Goal: Contribute content: Add original content to the website for others to see

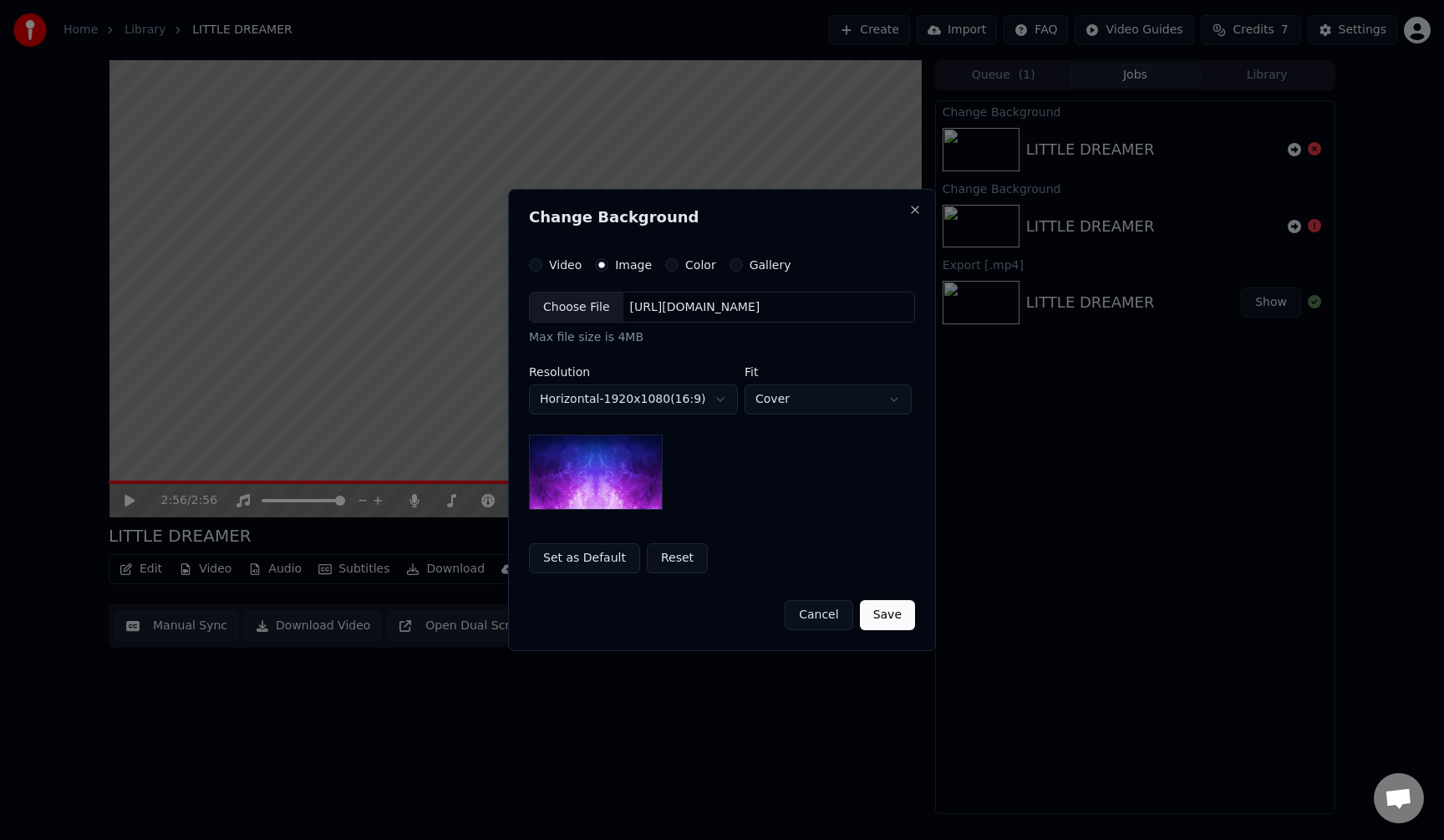
click at [618, 476] on img at bounding box center [596, 472] width 134 height 76
click at [570, 307] on div "Choose File" at bounding box center [576, 308] width 93 height 30
click at [887, 623] on button "Save" at bounding box center [887, 615] width 55 height 30
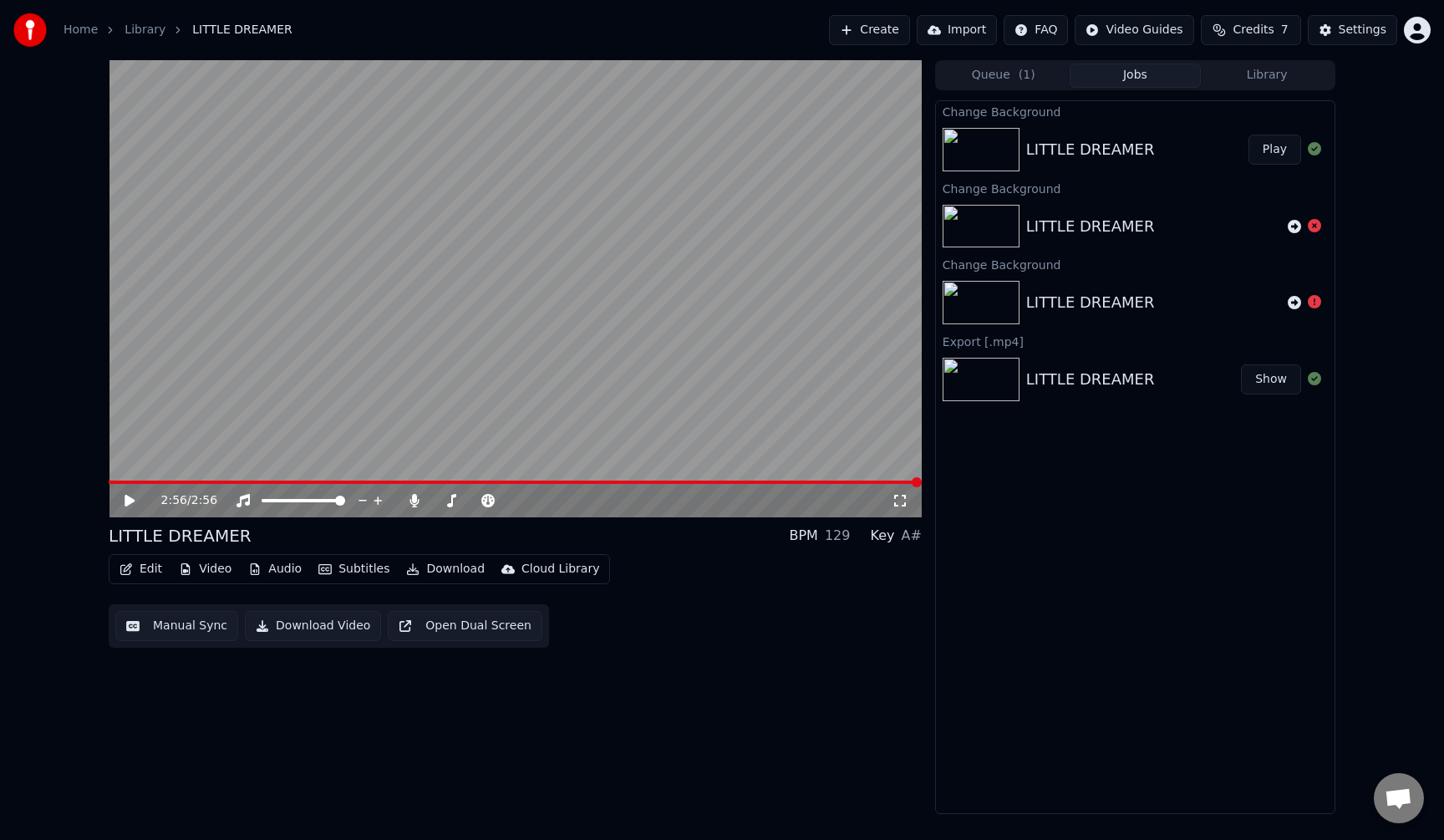
click at [369, 570] on button "Subtitles" at bounding box center [353, 569] width 84 height 24
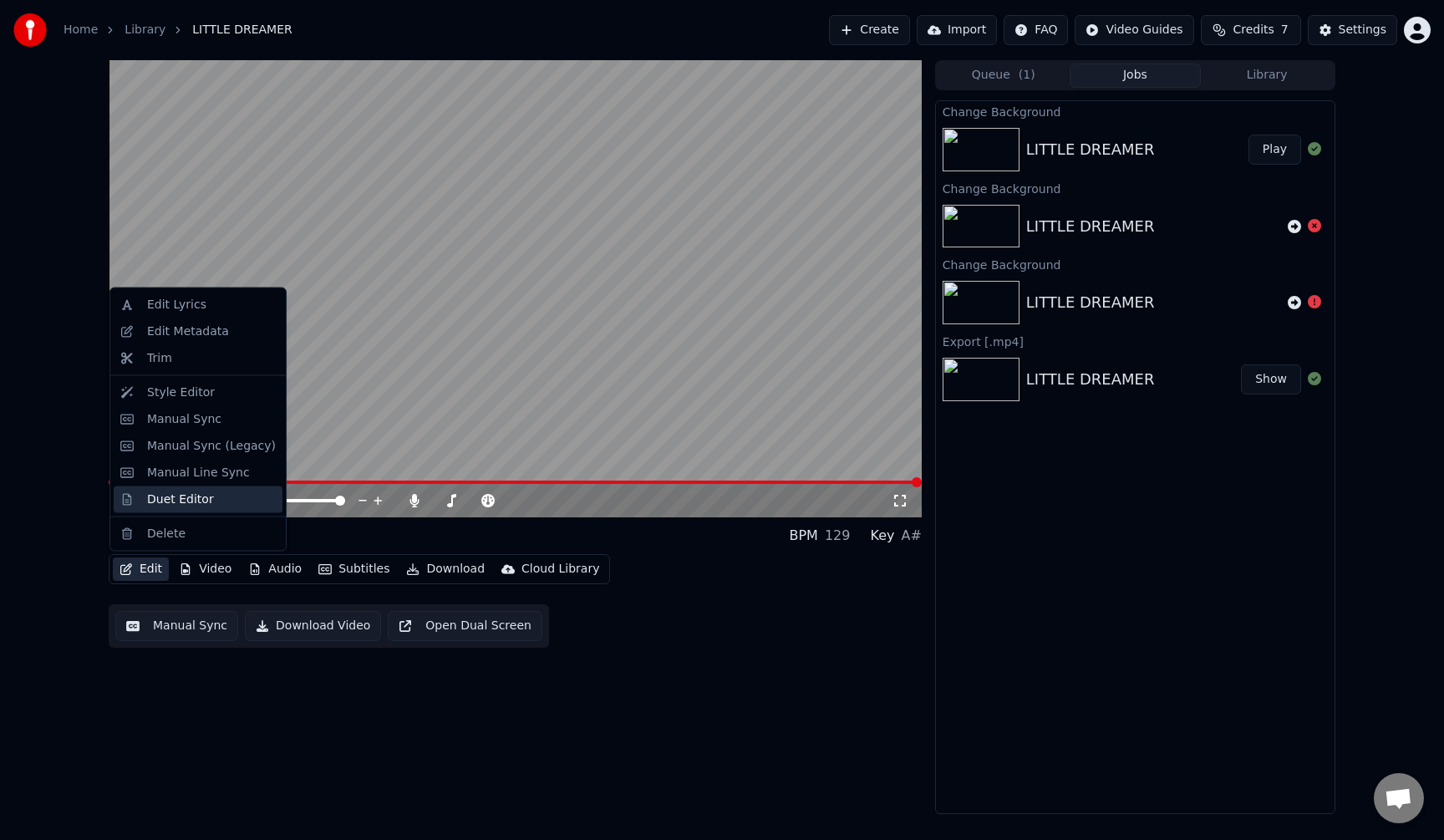
click at [201, 498] on div "Duet Editor" at bounding box center [180, 499] width 67 height 17
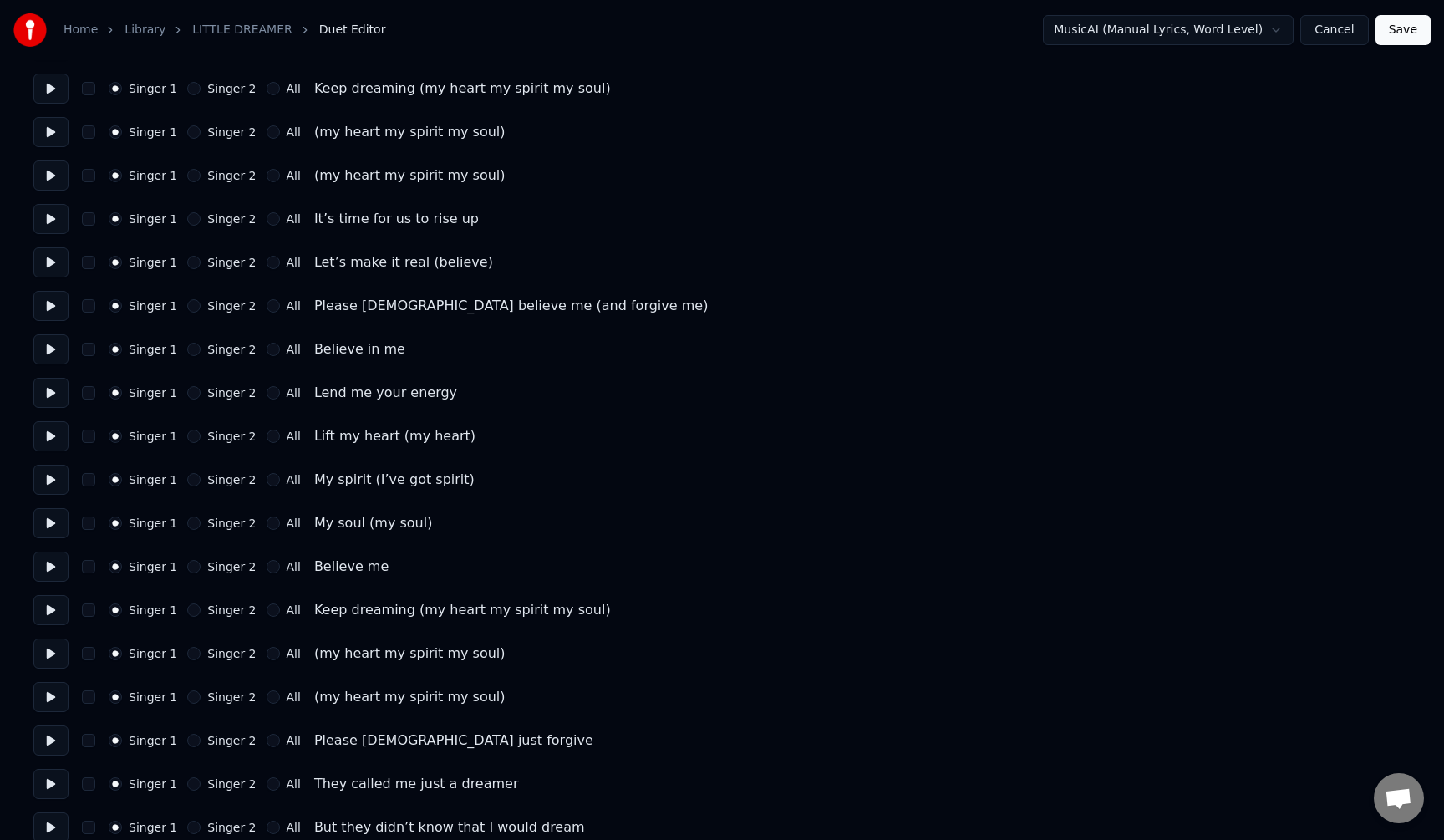
scroll to position [979, 0]
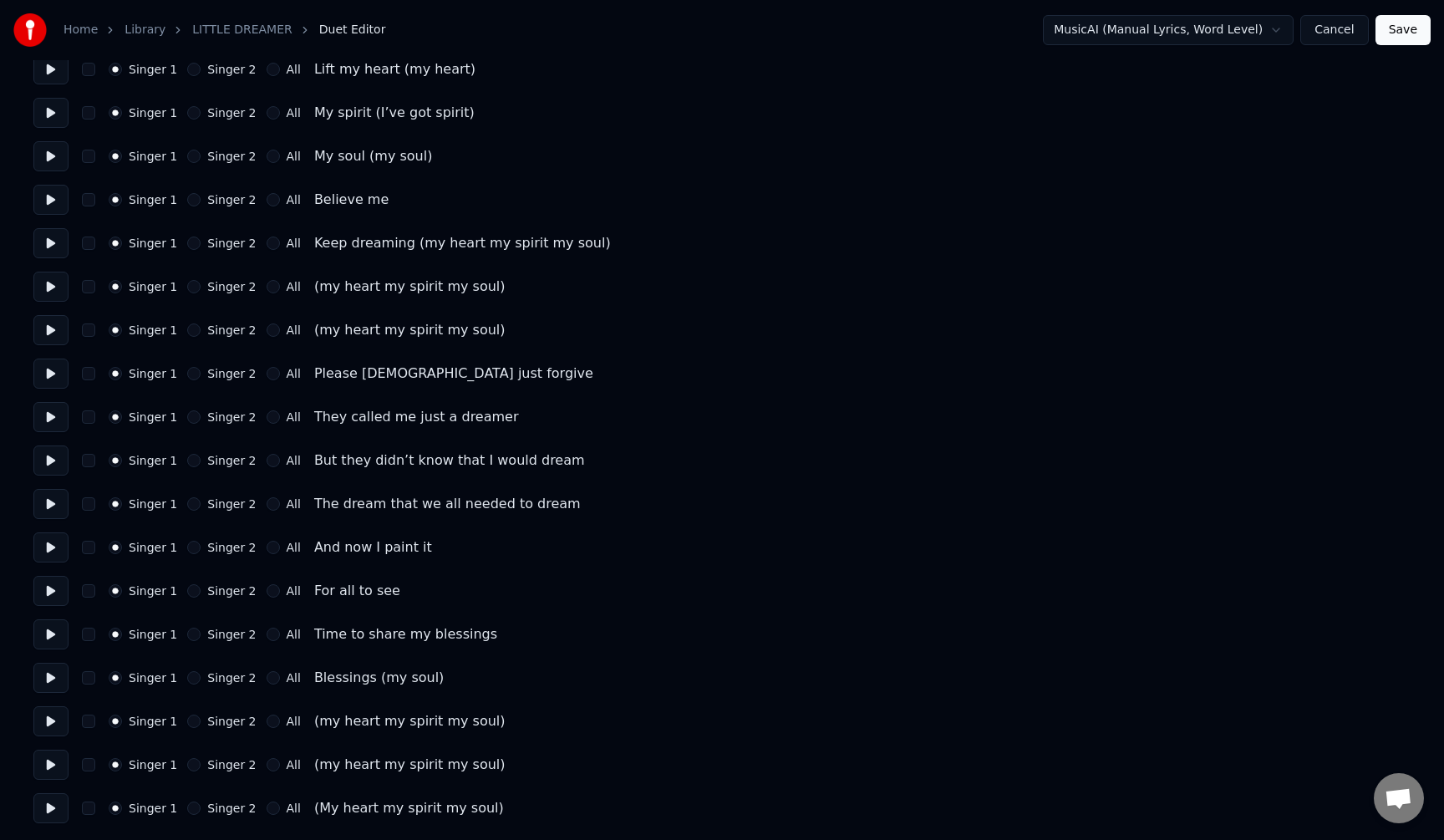
click at [1321, 37] on button "Cancel" at bounding box center [1335, 30] width 68 height 30
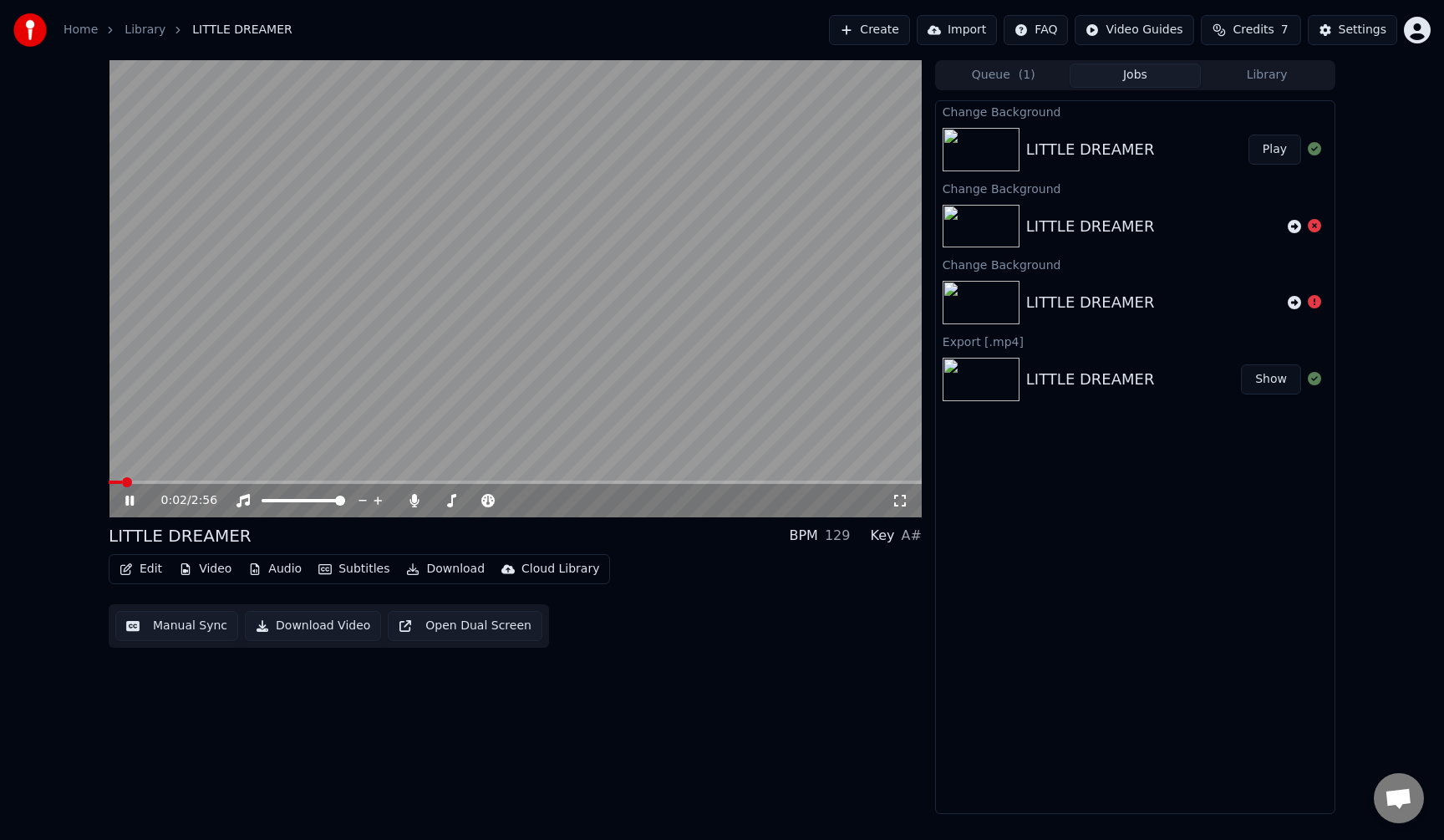
click at [131, 501] on icon at bounding box center [129, 500] width 8 height 10
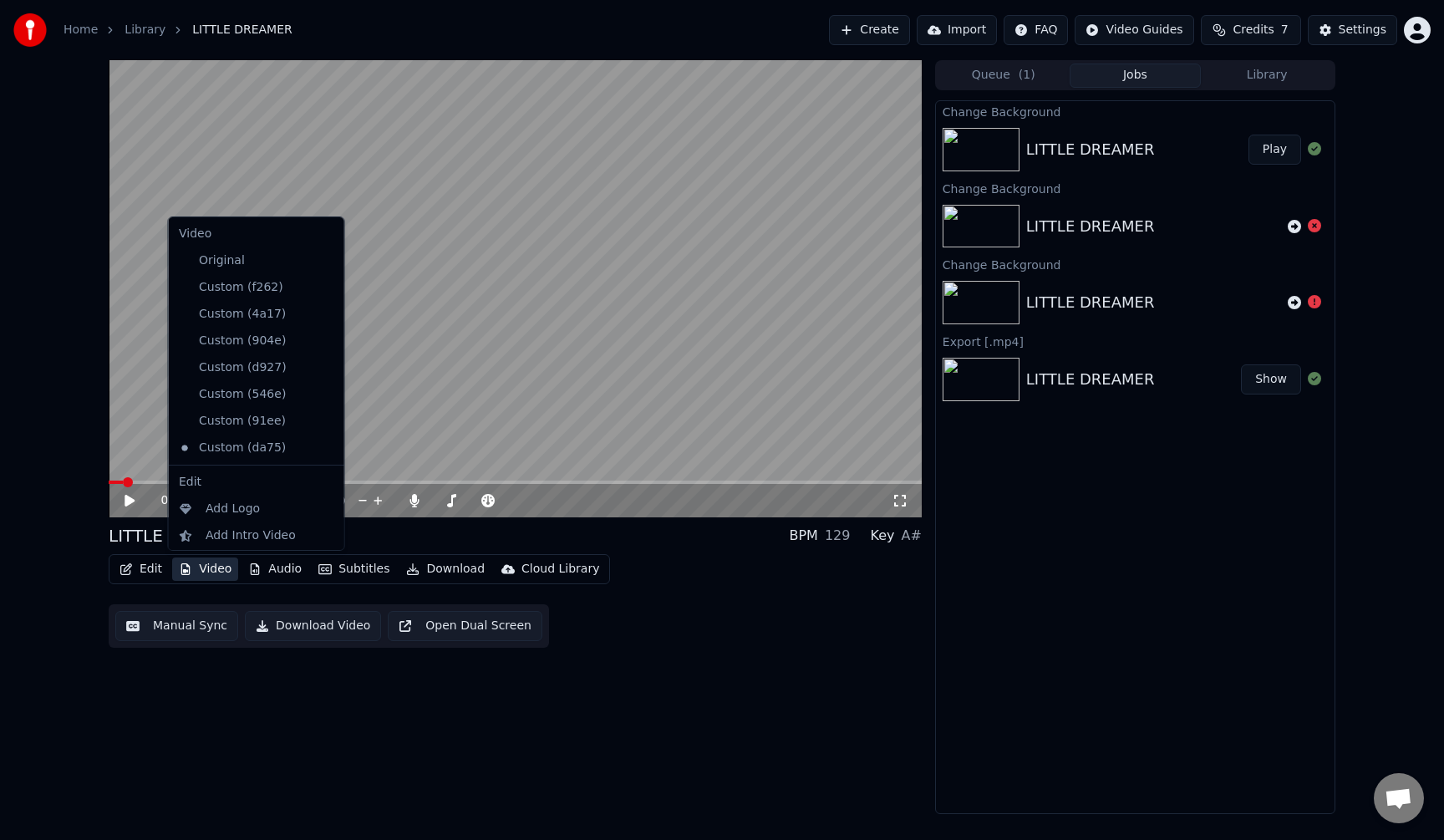
click at [213, 565] on button "Video" at bounding box center [205, 569] width 66 height 24
click at [203, 567] on button "Video" at bounding box center [205, 569] width 66 height 24
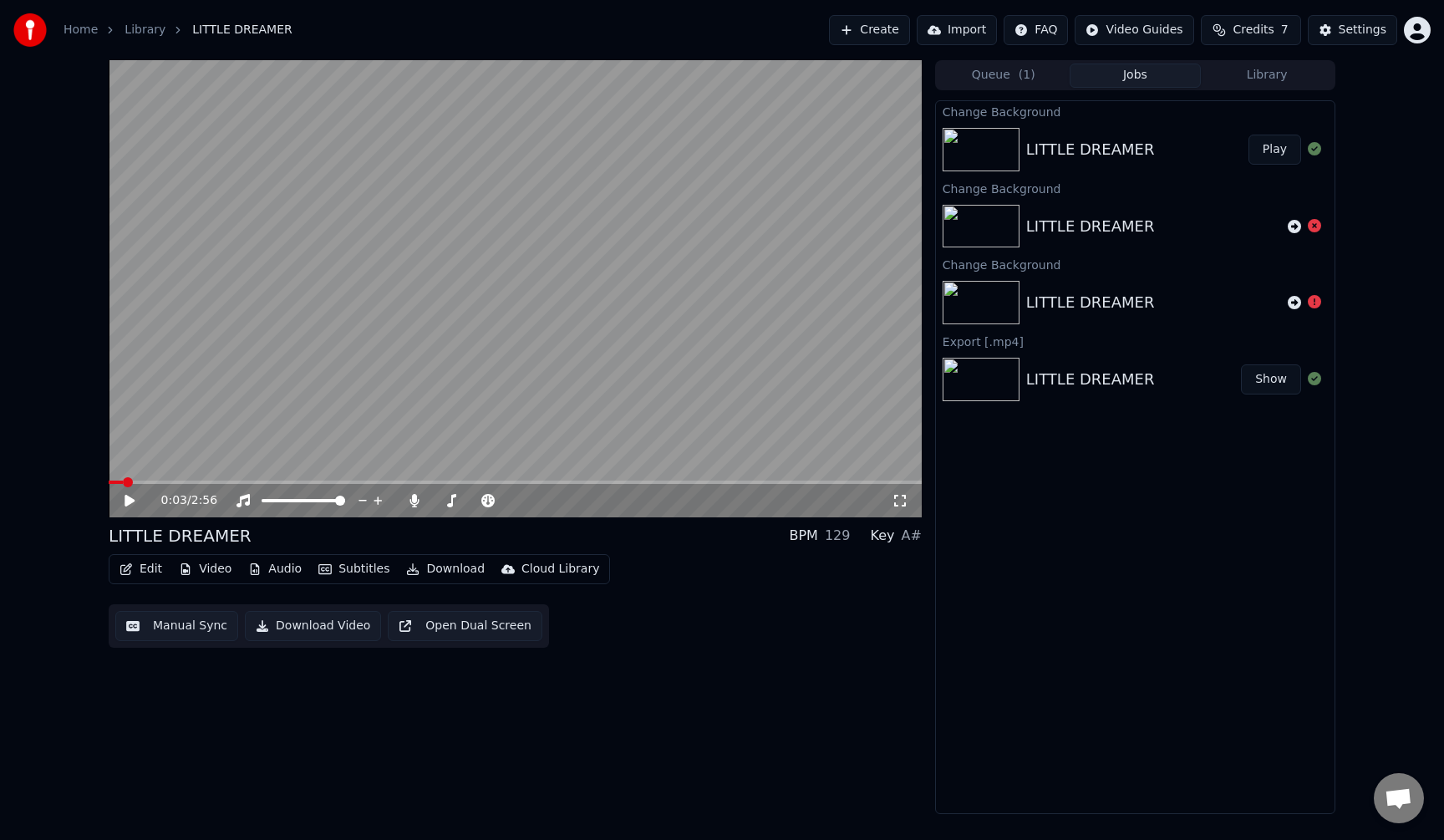
click at [203, 567] on button "Video" at bounding box center [205, 569] width 66 height 24
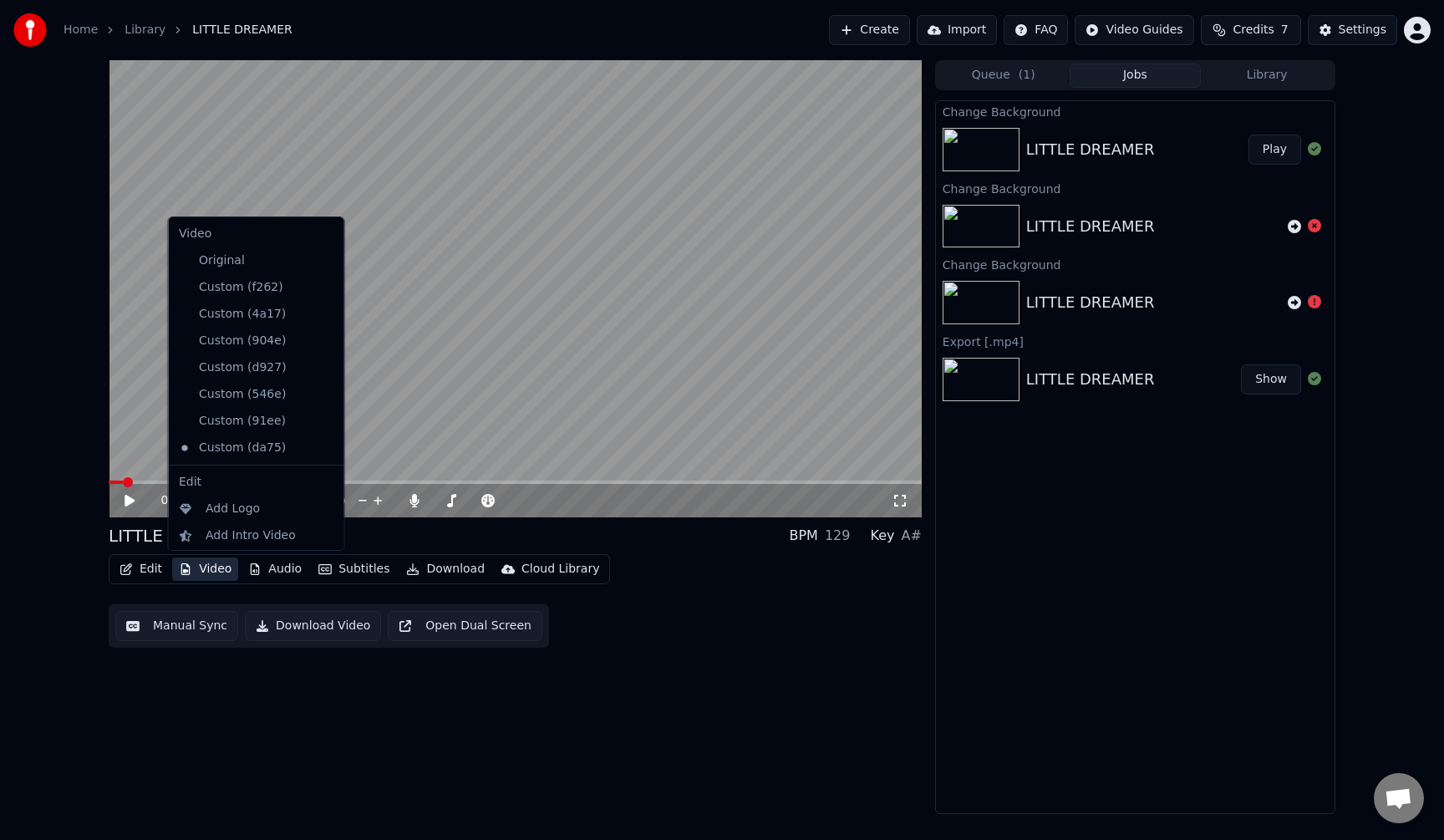
click at [220, 480] on div "Edit" at bounding box center [256, 482] width 169 height 26
click at [178, 505] on div "Change Background" at bounding box center [256, 506] width 169 height 26
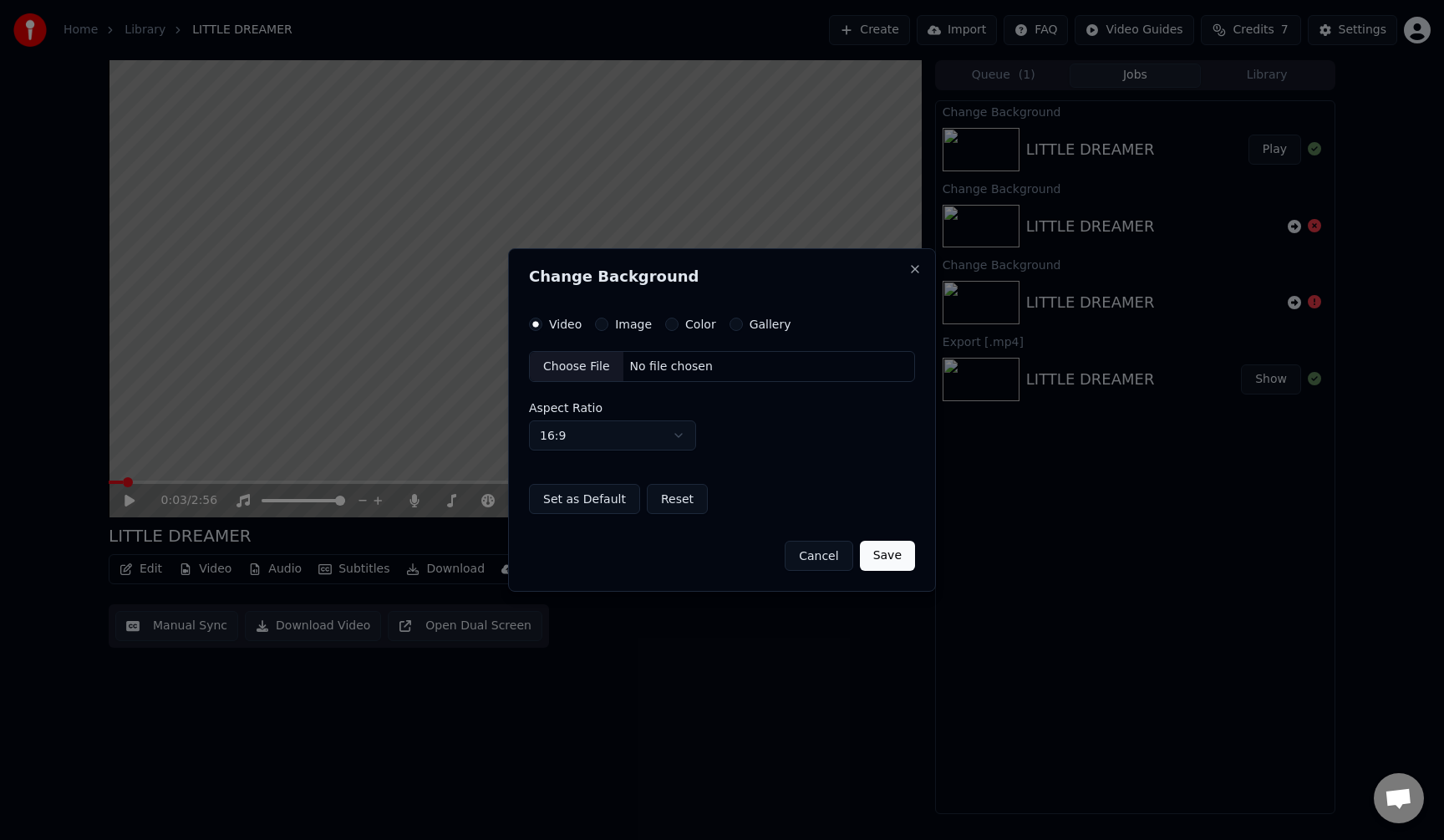
click at [601, 323] on button "Image" at bounding box center [601, 324] width 13 height 13
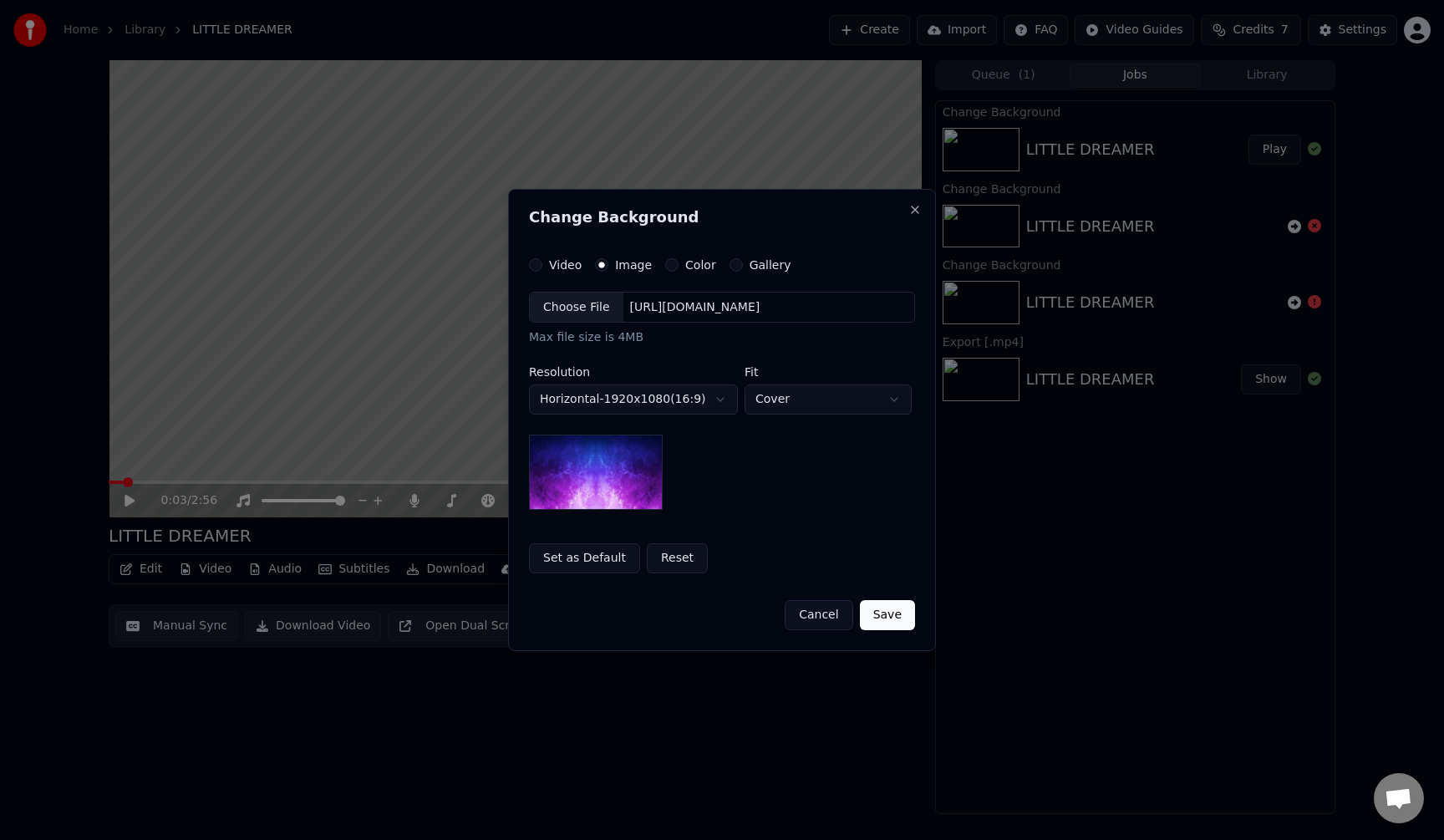
click at [732, 261] on button "Gallery" at bounding box center [736, 265] width 13 height 13
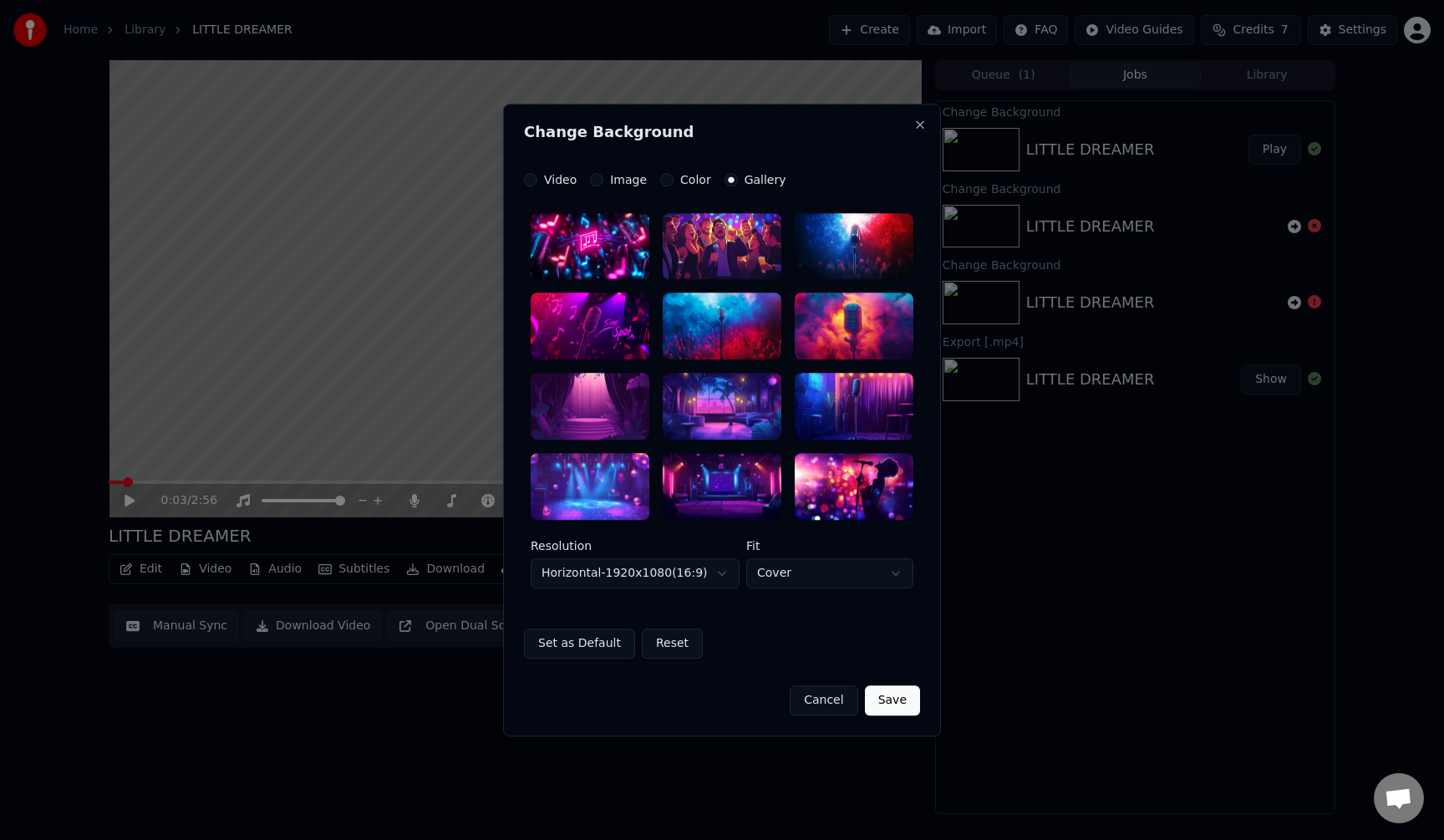
click at [664, 180] on button "Color" at bounding box center [666, 179] width 13 height 13
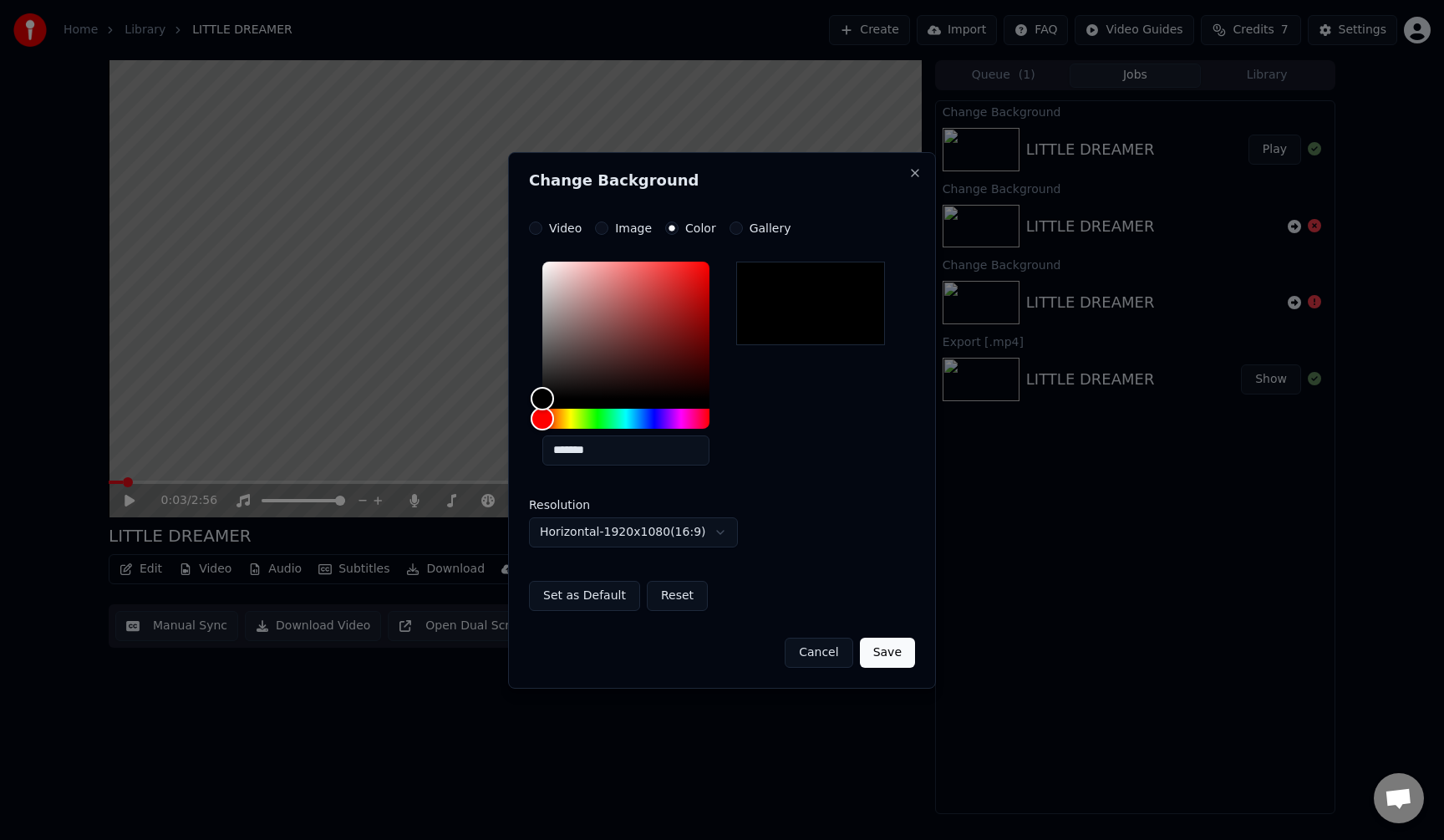
click at [813, 645] on button "Cancel" at bounding box center [818, 653] width 68 height 30
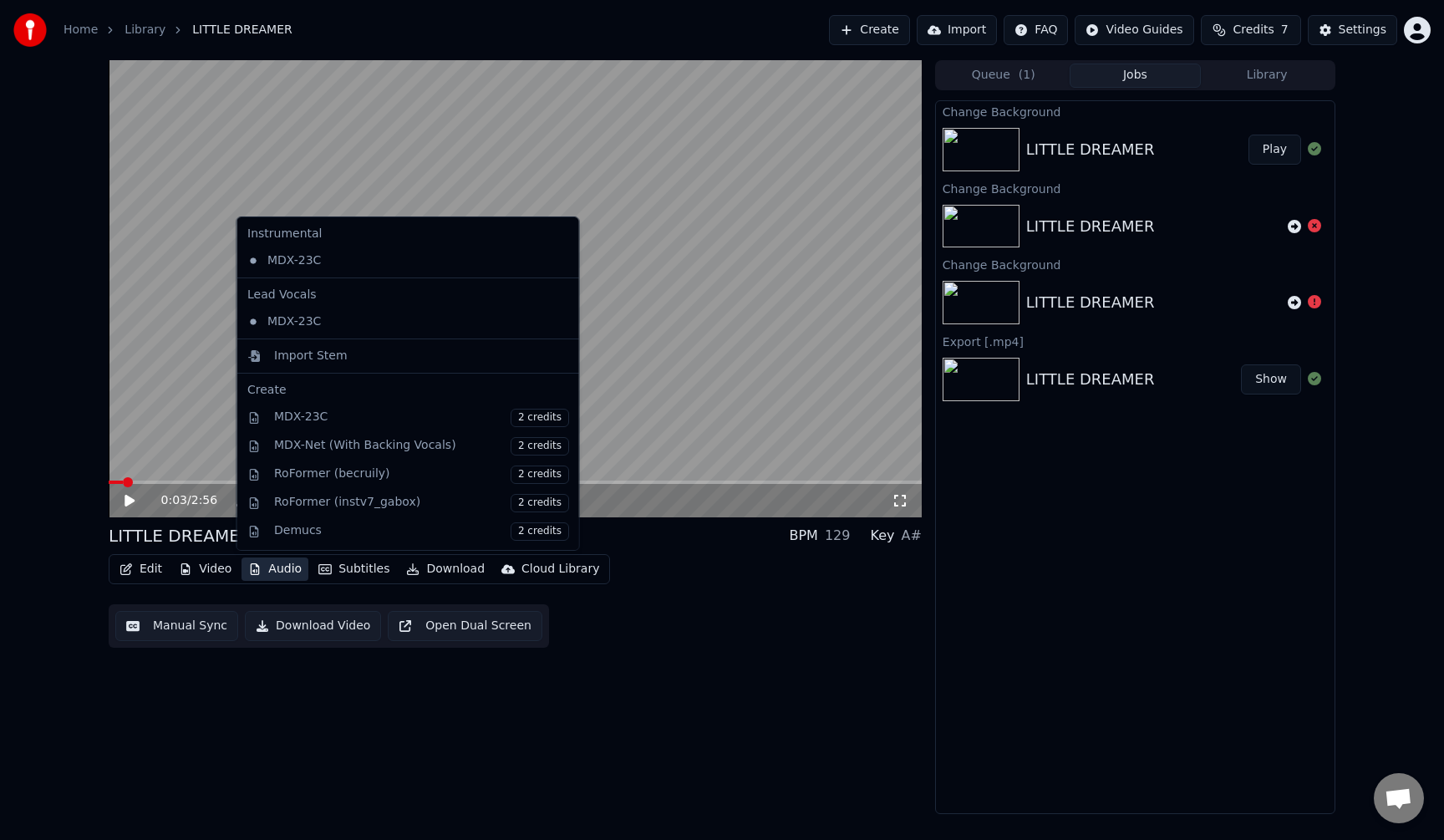
click at [288, 568] on button "Audio" at bounding box center [275, 569] width 67 height 24
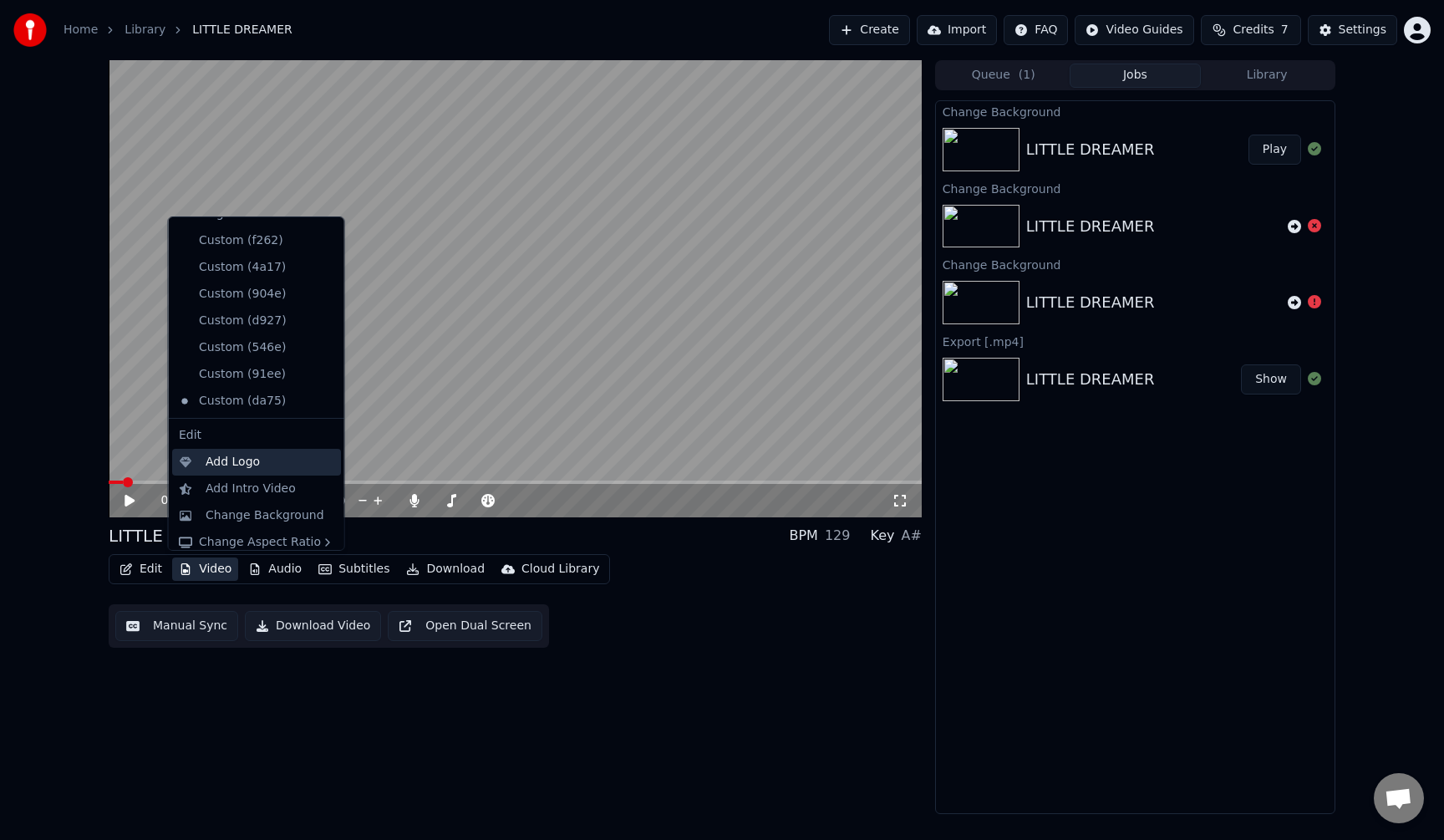
scroll to position [52, 0]
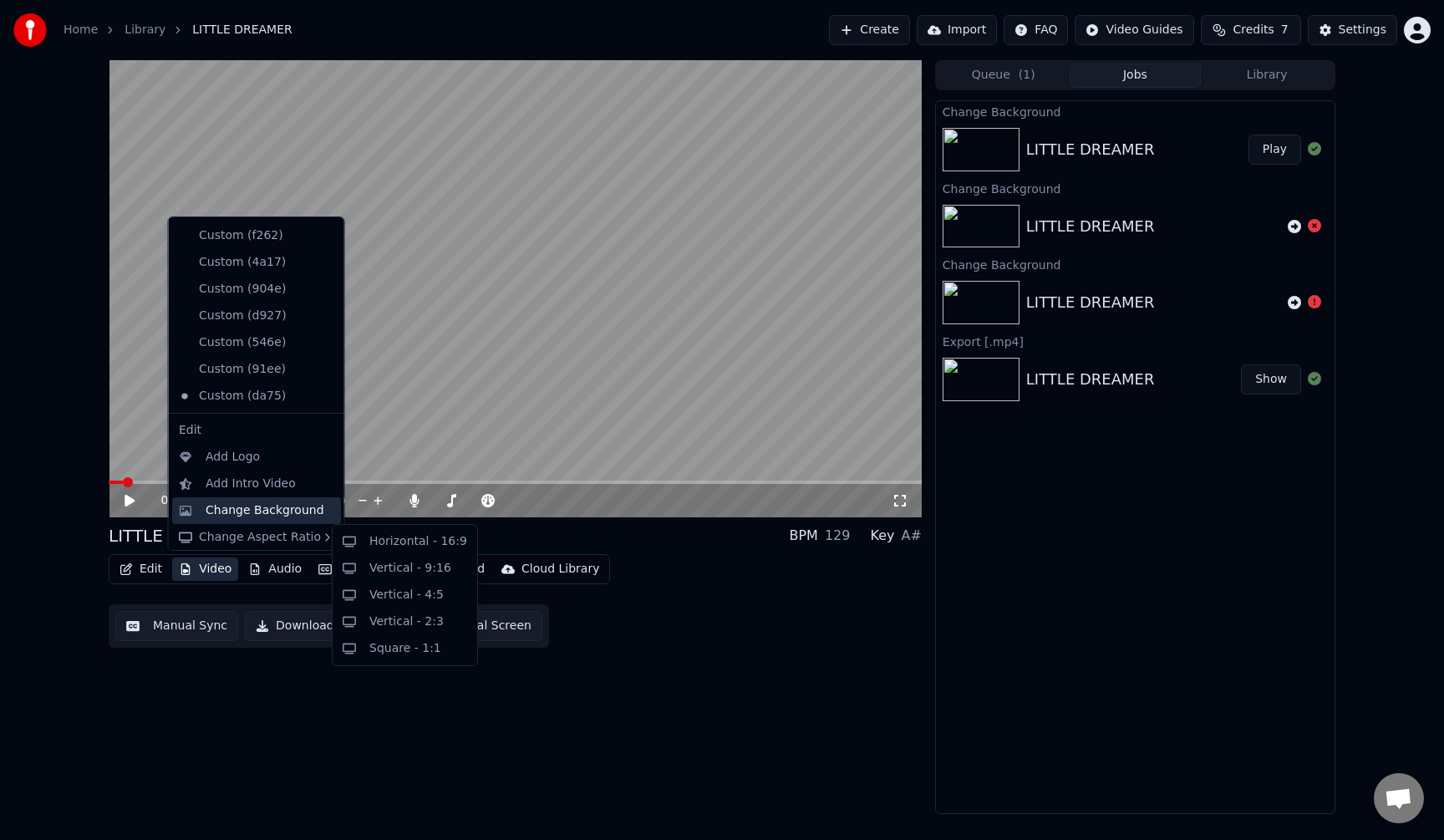
click at [251, 513] on div "Change Background" at bounding box center [265, 511] width 119 height 17
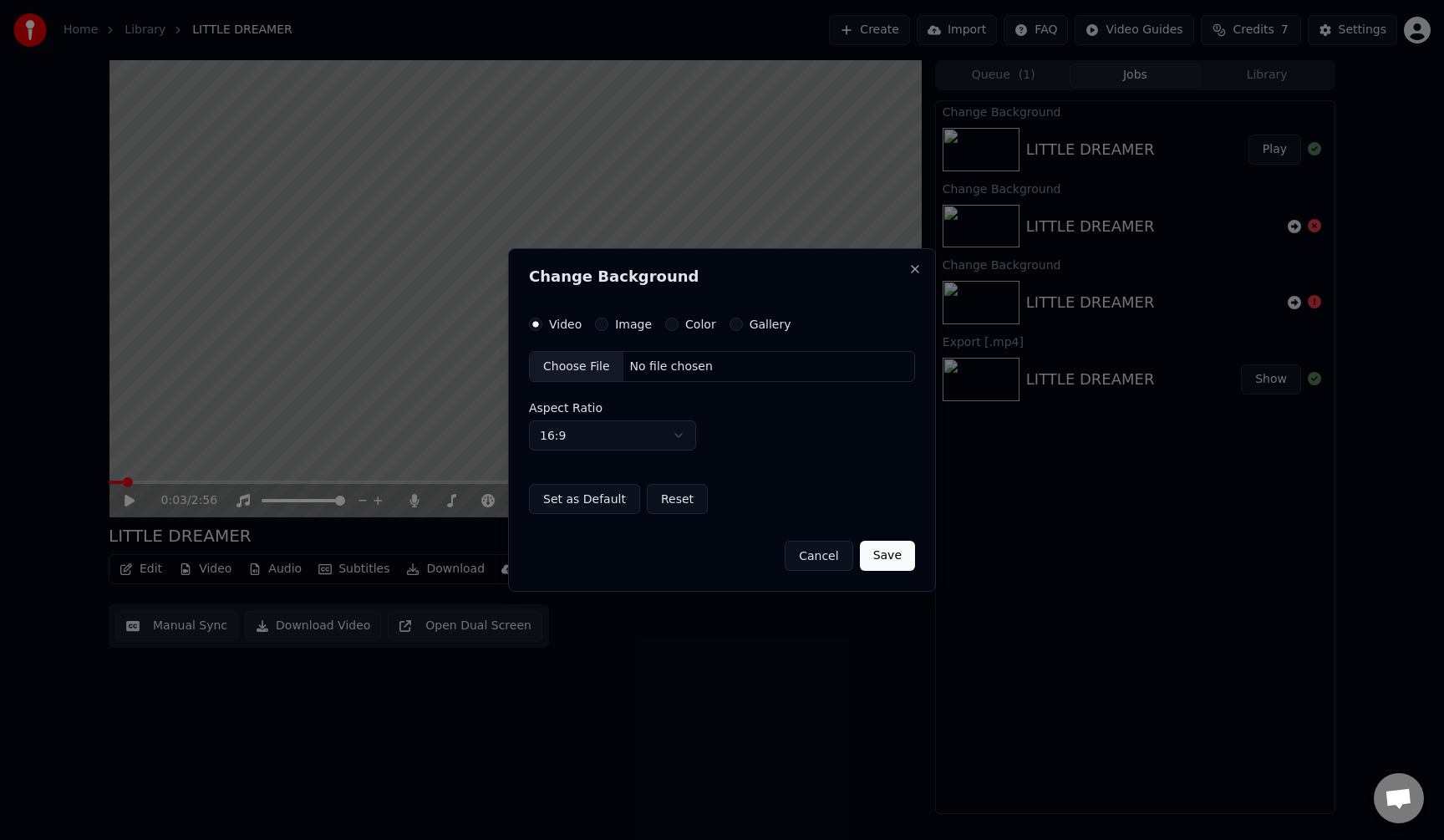
click at [607, 320] on div "Image" at bounding box center [623, 324] width 57 height 13
click at [605, 320] on button "Image" at bounding box center [601, 324] width 13 height 13
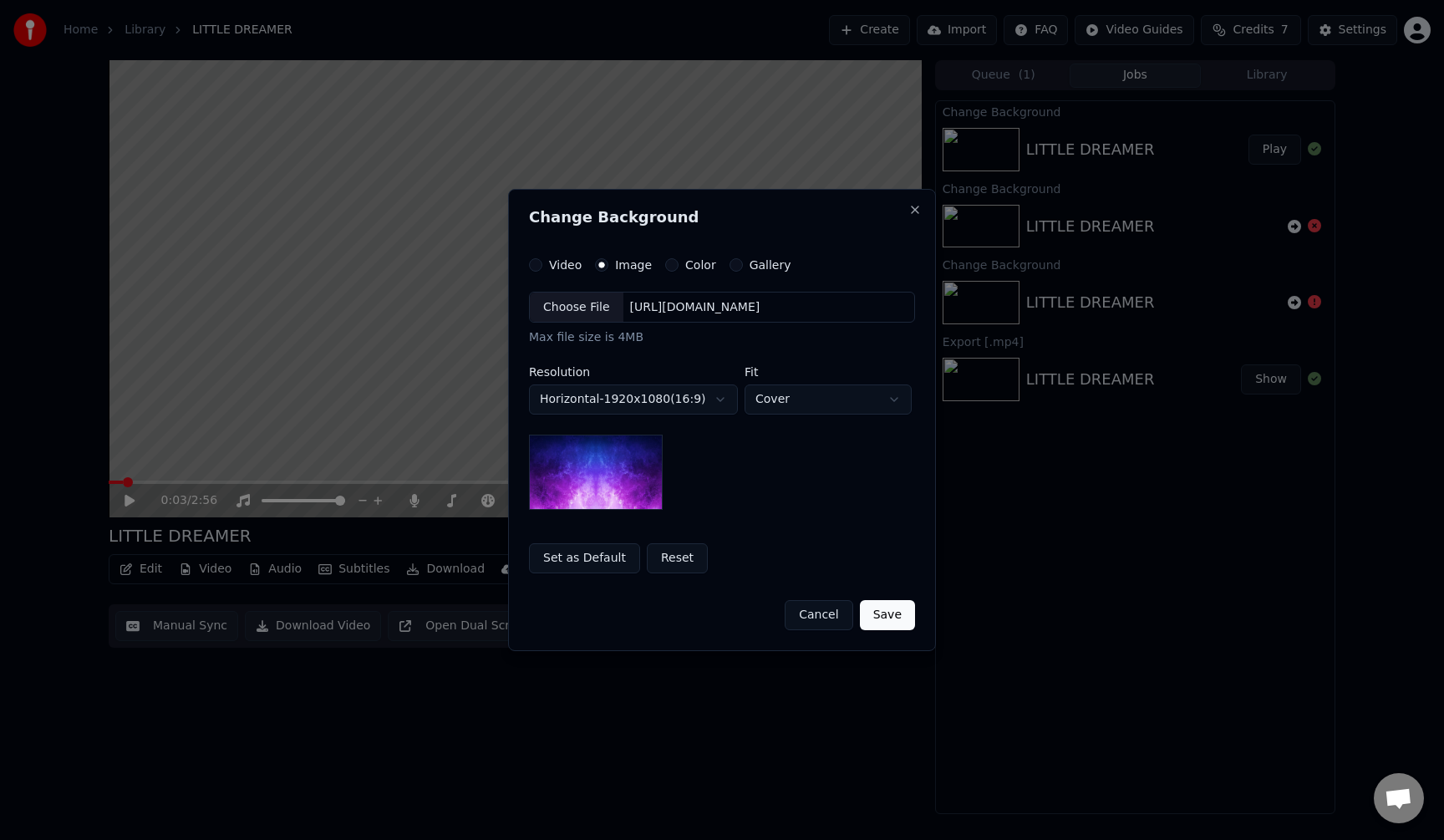
click at [591, 311] on div "Choose File" at bounding box center [576, 308] width 93 height 30
click at [652, 553] on button "Reset" at bounding box center [677, 558] width 61 height 30
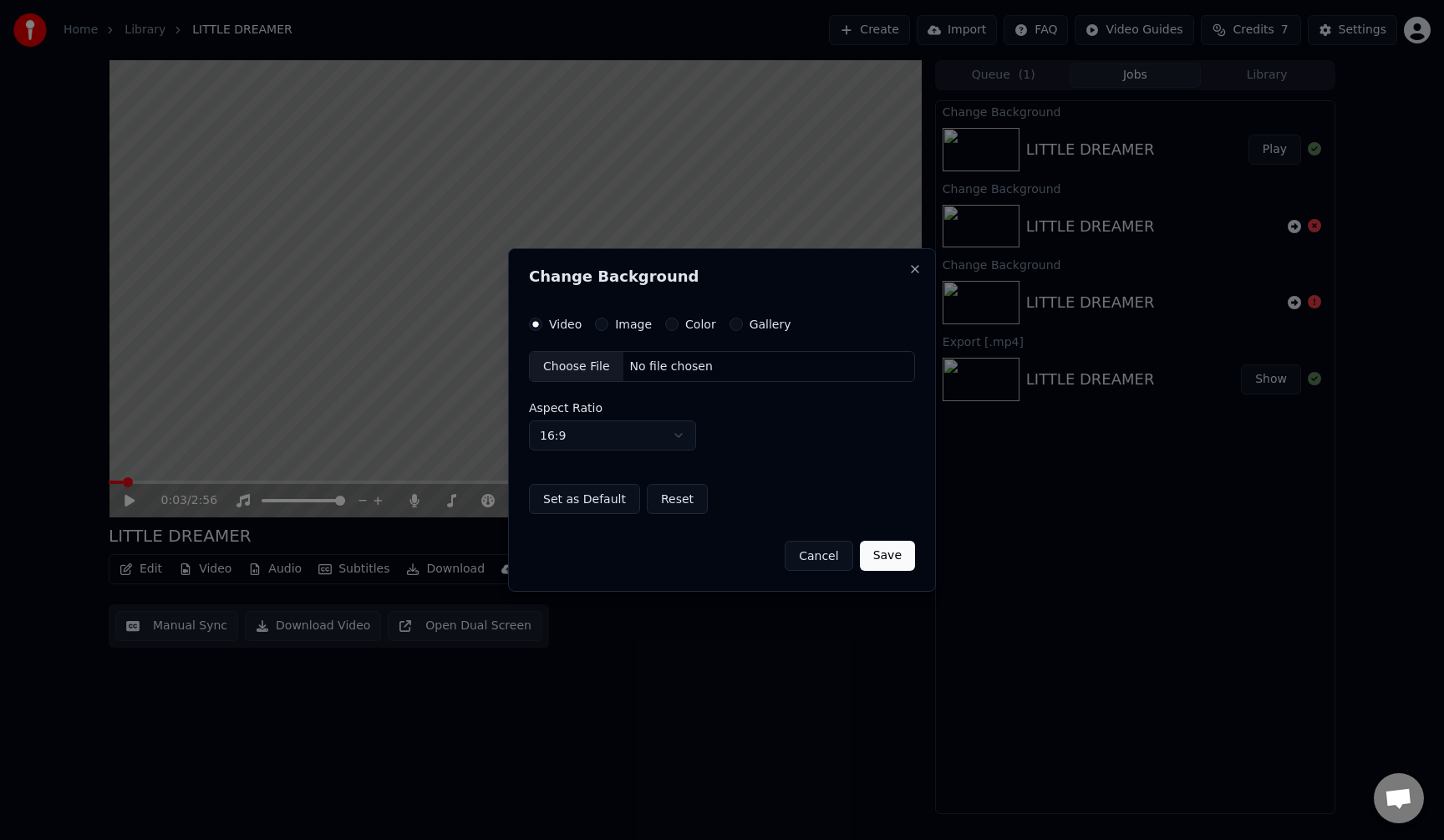
click at [586, 373] on div "Choose File" at bounding box center [576, 367] width 93 height 30
click at [665, 326] on button "Color" at bounding box center [672, 324] width 13 height 13
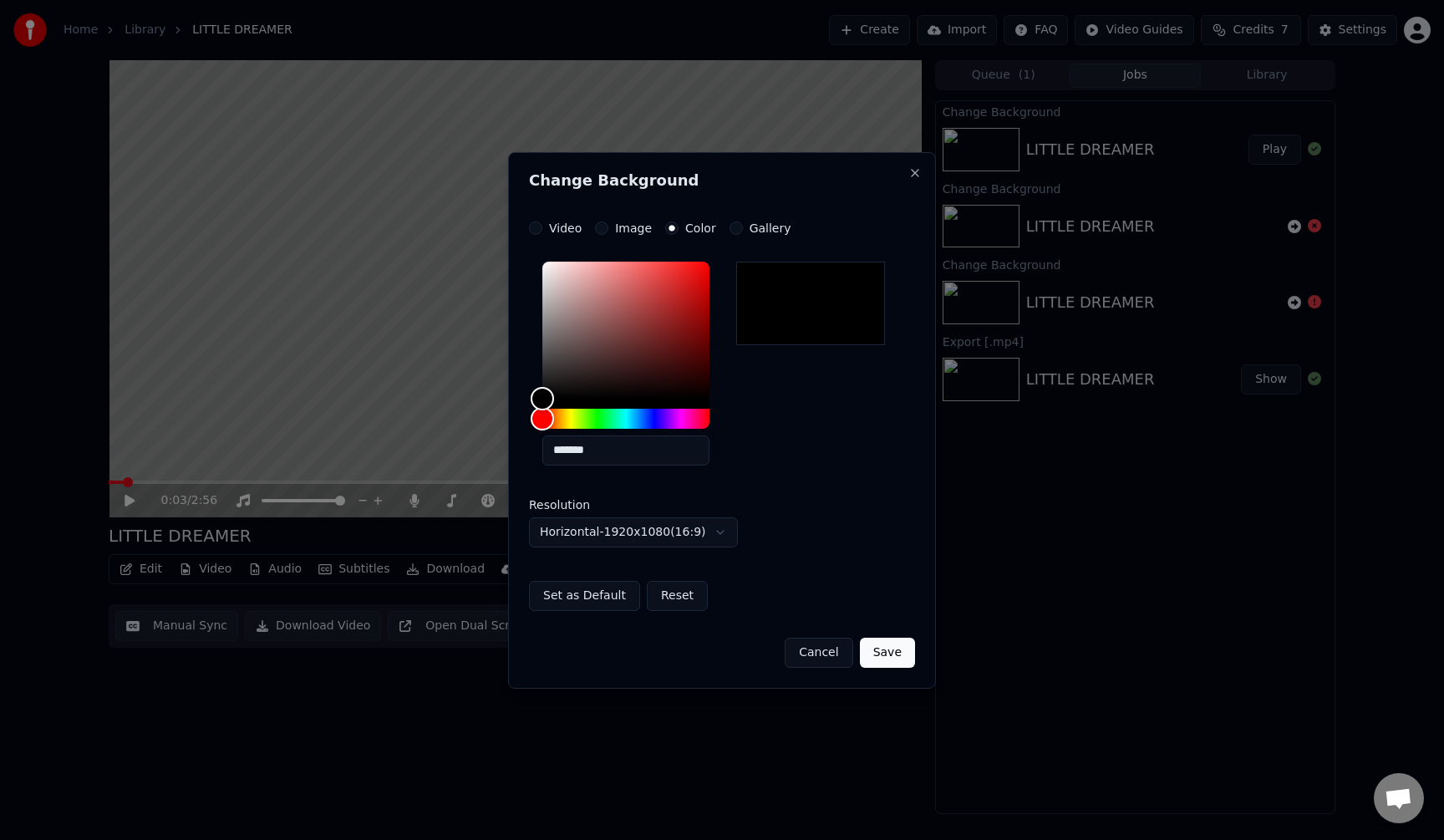
click at [823, 650] on button "Cancel" at bounding box center [818, 653] width 68 height 30
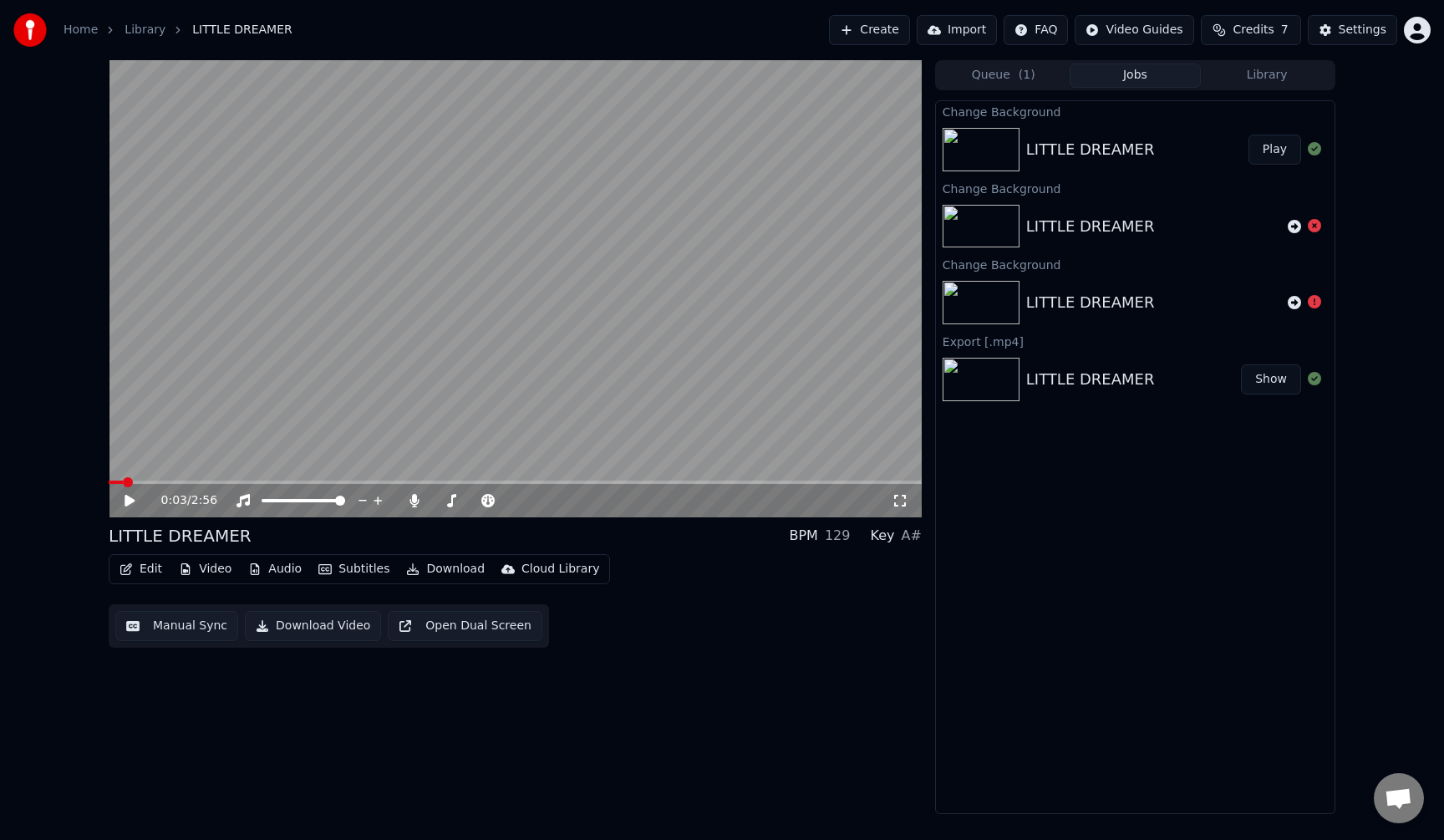
click at [215, 567] on button "Video" at bounding box center [205, 569] width 66 height 24
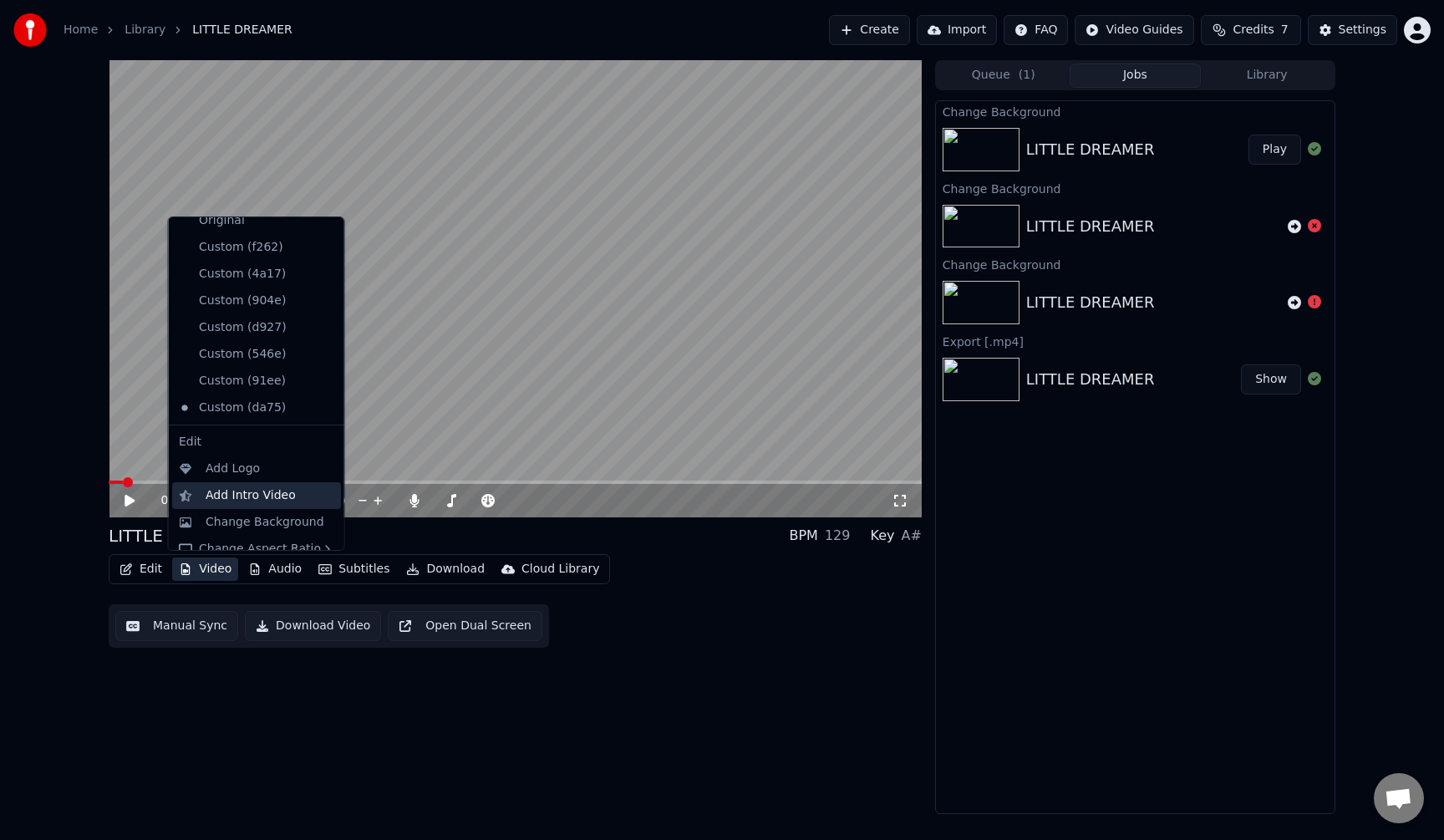
scroll to position [56, 0]
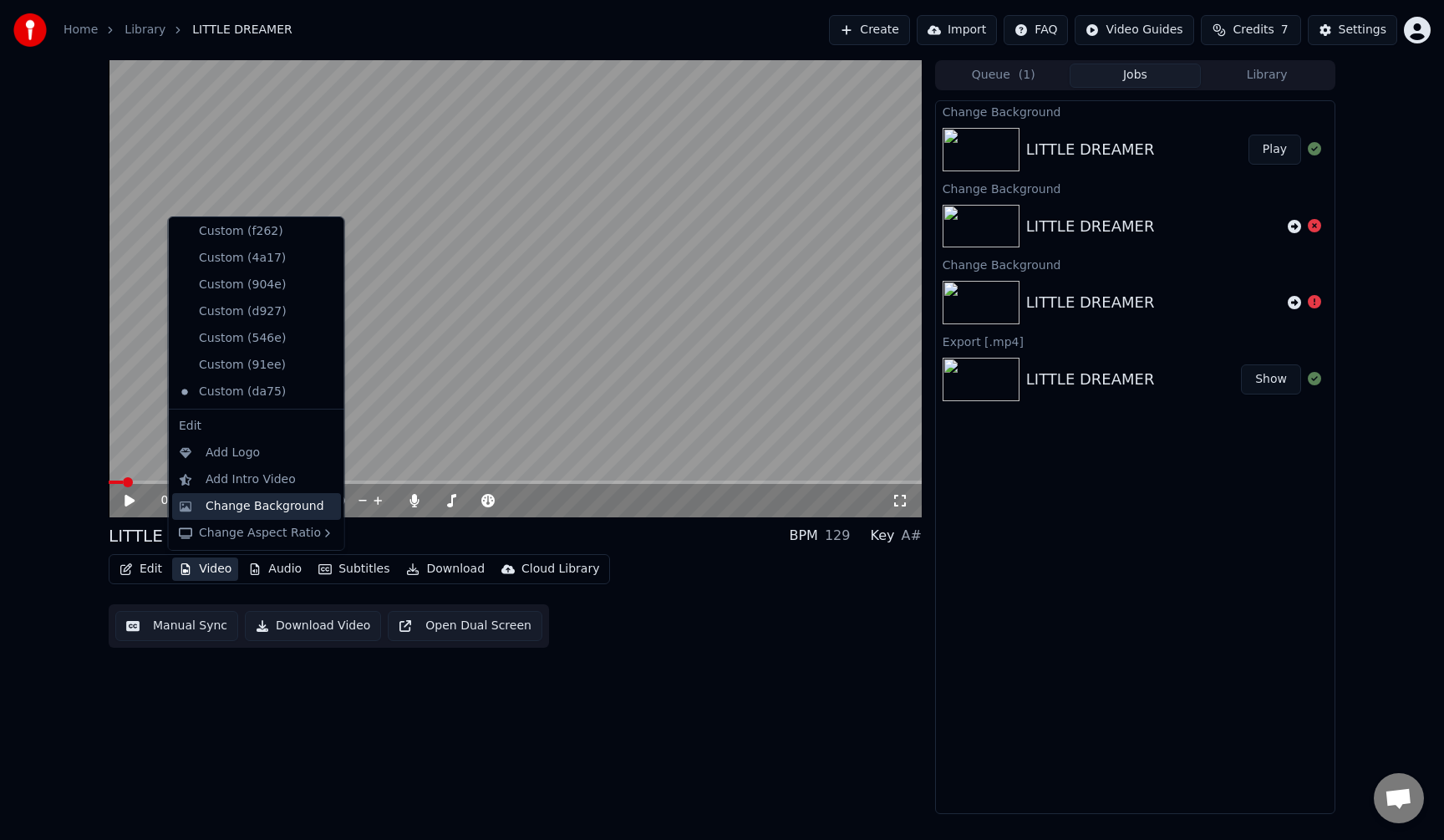
click at [258, 510] on div "Change Background" at bounding box center [265, 507] width 119 height 17
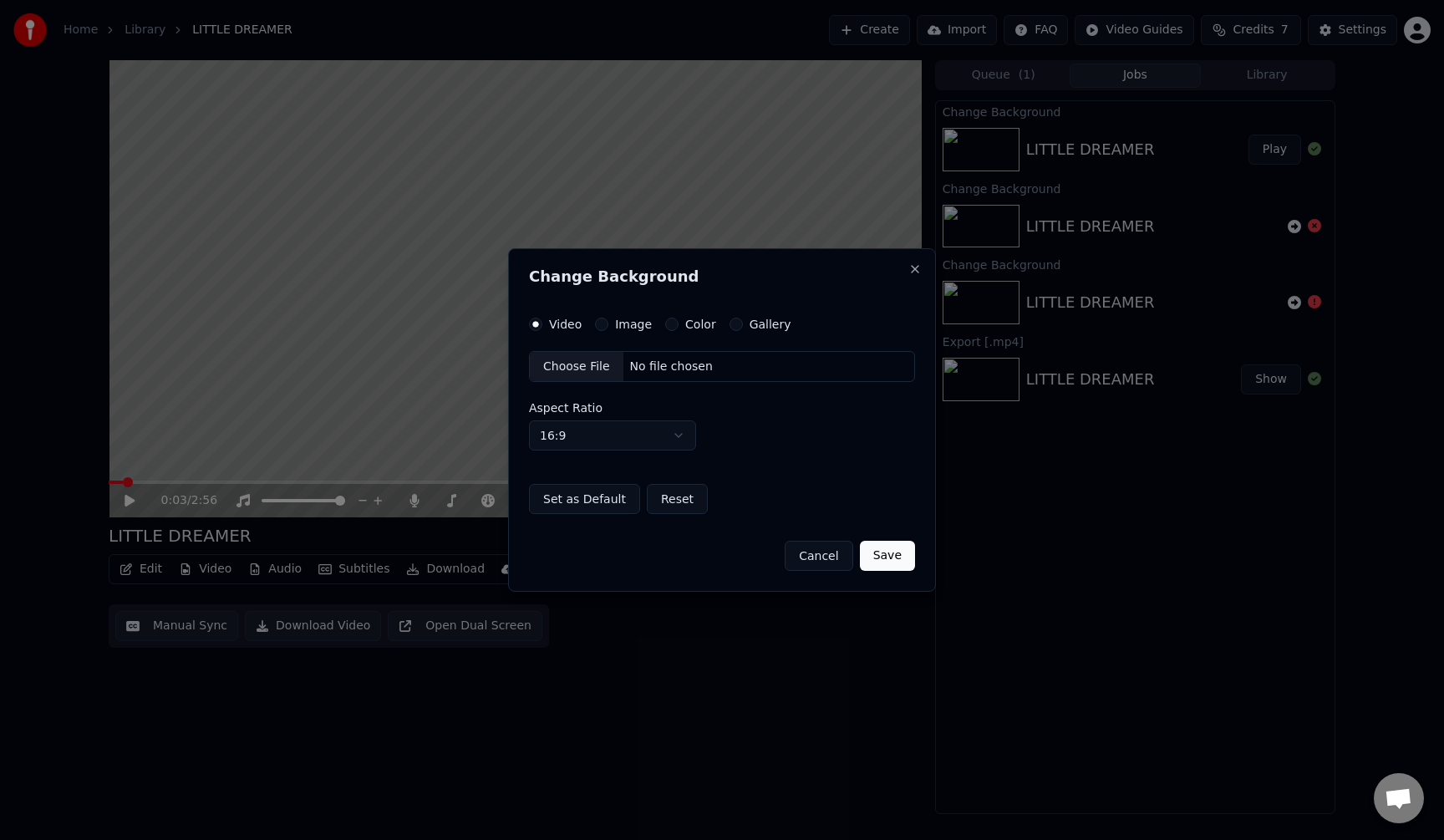
click at [601, 326] on button "Image" at bounding box center [601, 324] width 13 height 13
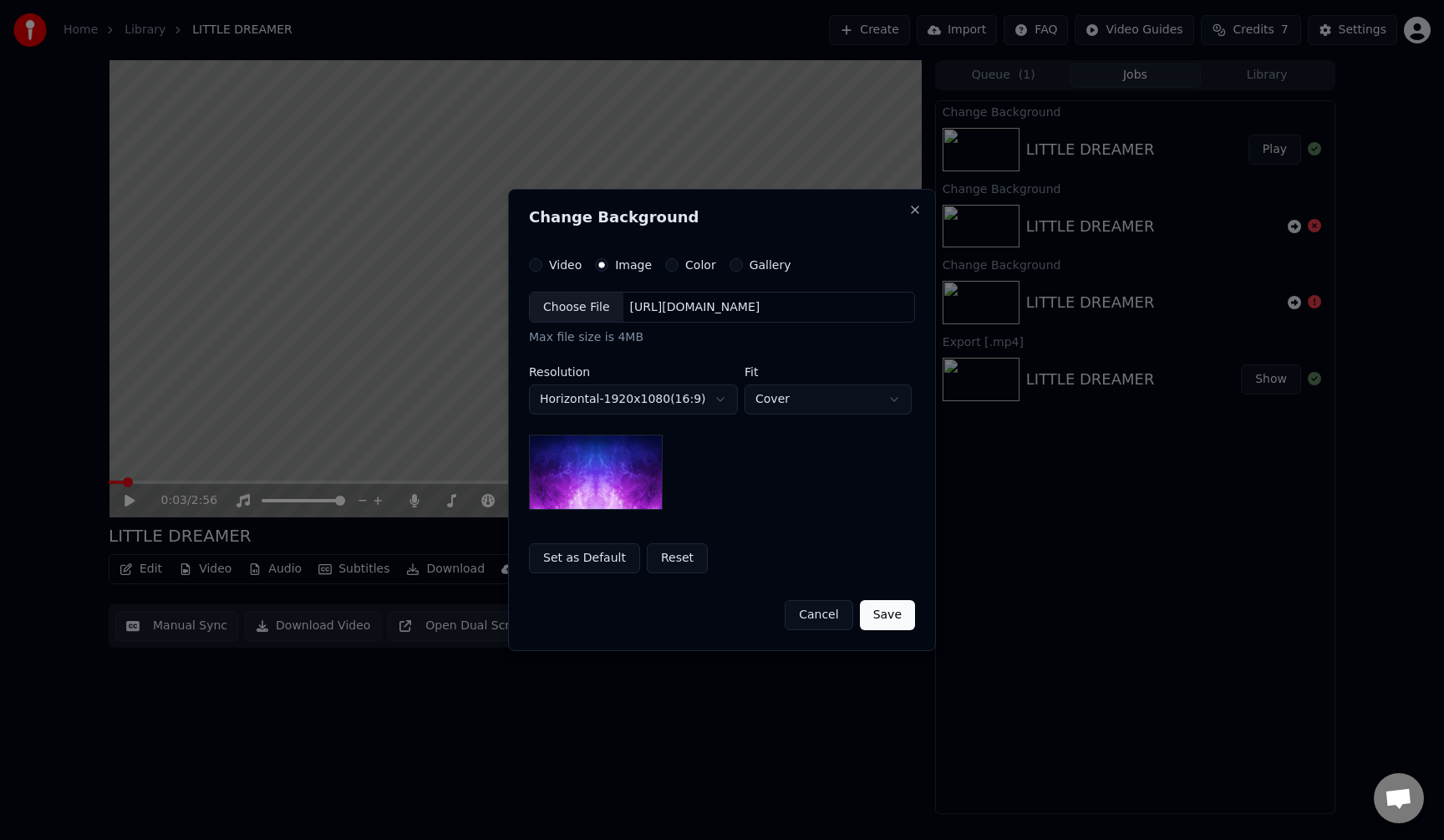
click at [682, 558] on button "Reset" at bounding box center [677, 558] width 61 height 30
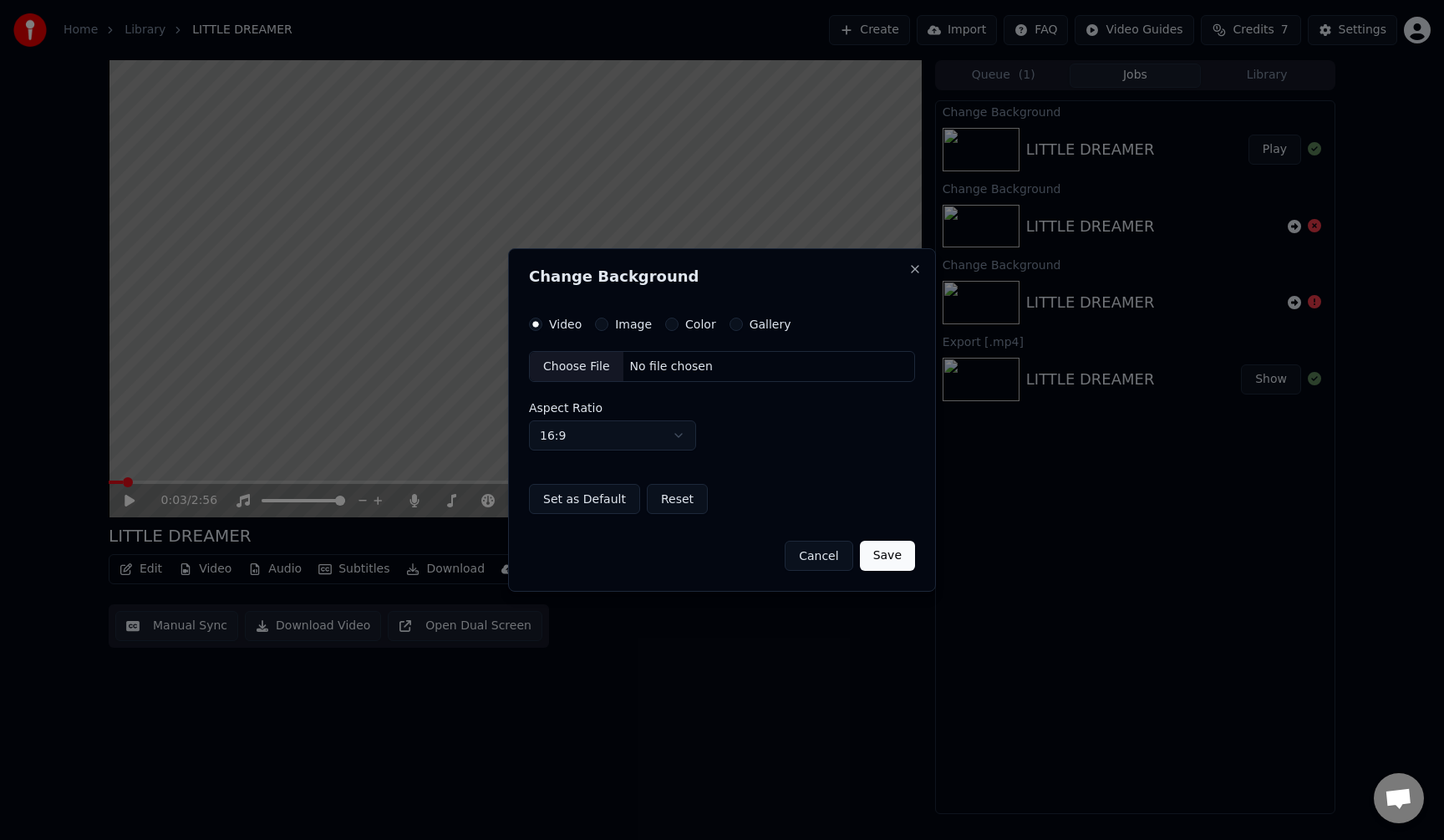
click at [605, 331] on div "Video Image Color Gallery Choose File No file chosen Aspect Ratio 16:9 **** ***…" at bounding box center [721, 415] width 386 height 197
click at [600, 319] on button "Image" at bounding box center [601, 324] width 13 height 13
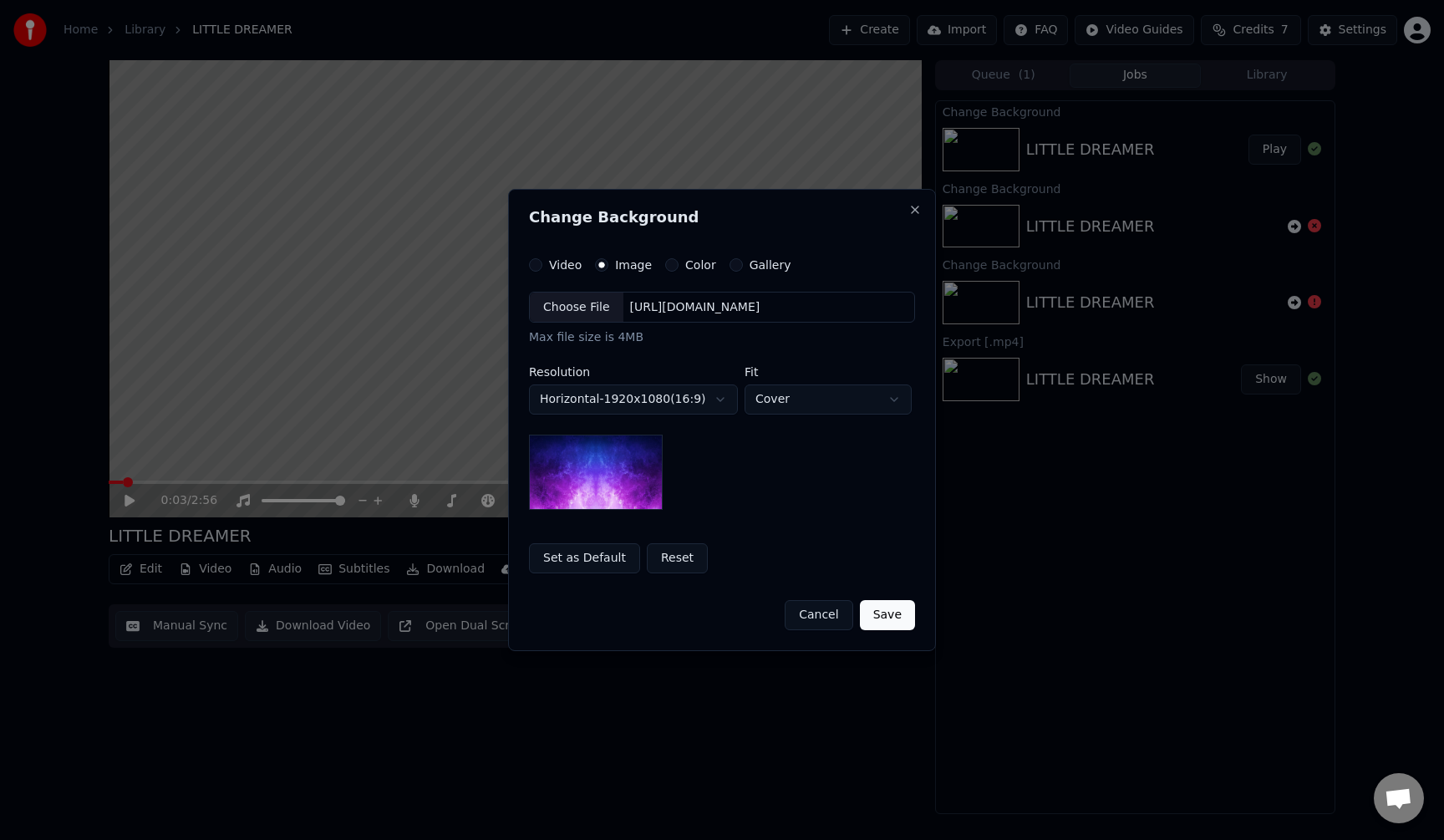
click at [582, 303] on div "Choose File" at bounding box center [576, 308] width 93 height 30
click at [879, 612] on button "Save" at bounding box center [887, 615] width 55 height 30
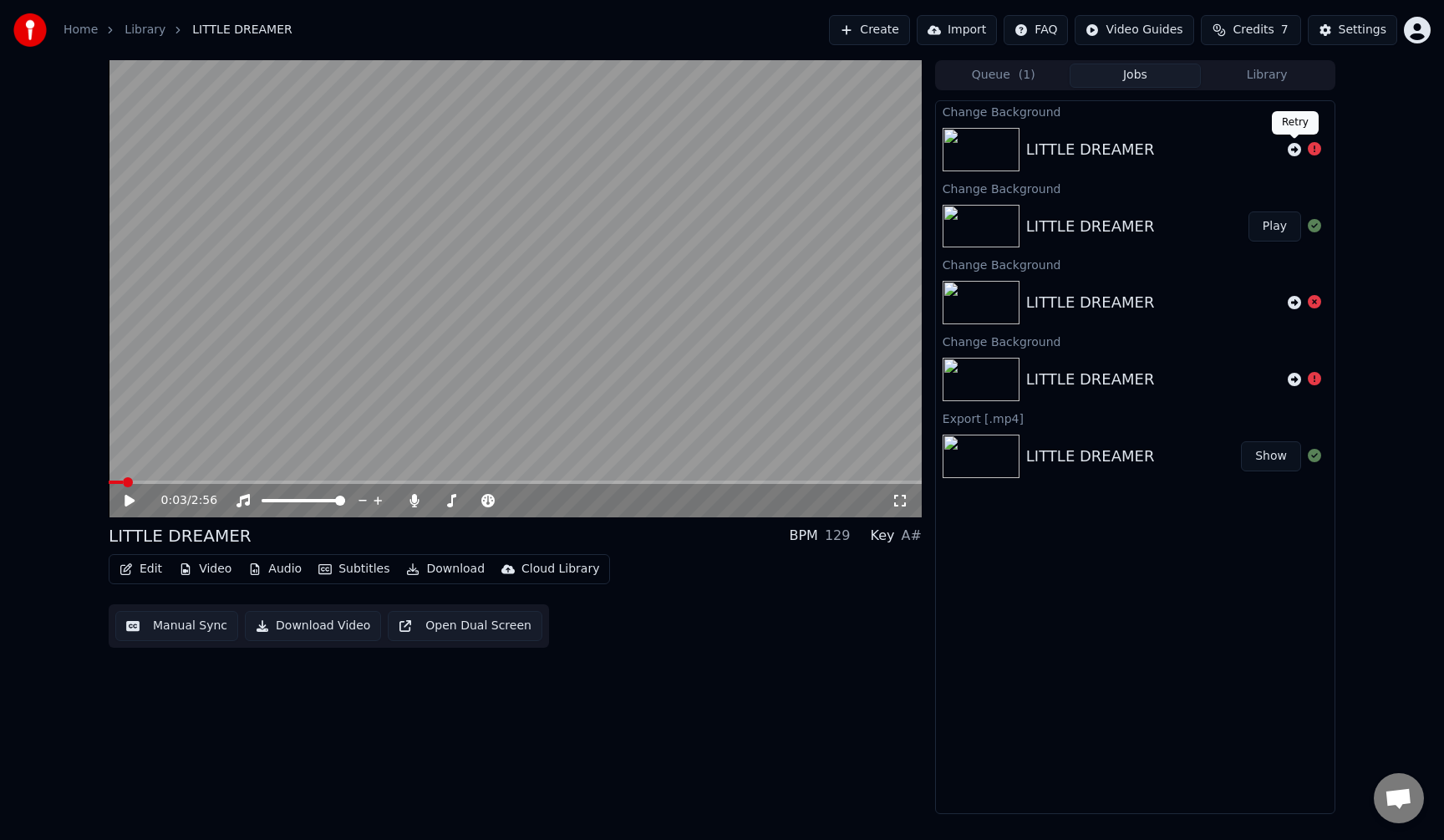
click at [1296, 145] on icon at bounding box center [1294, 149] width 13 height 13
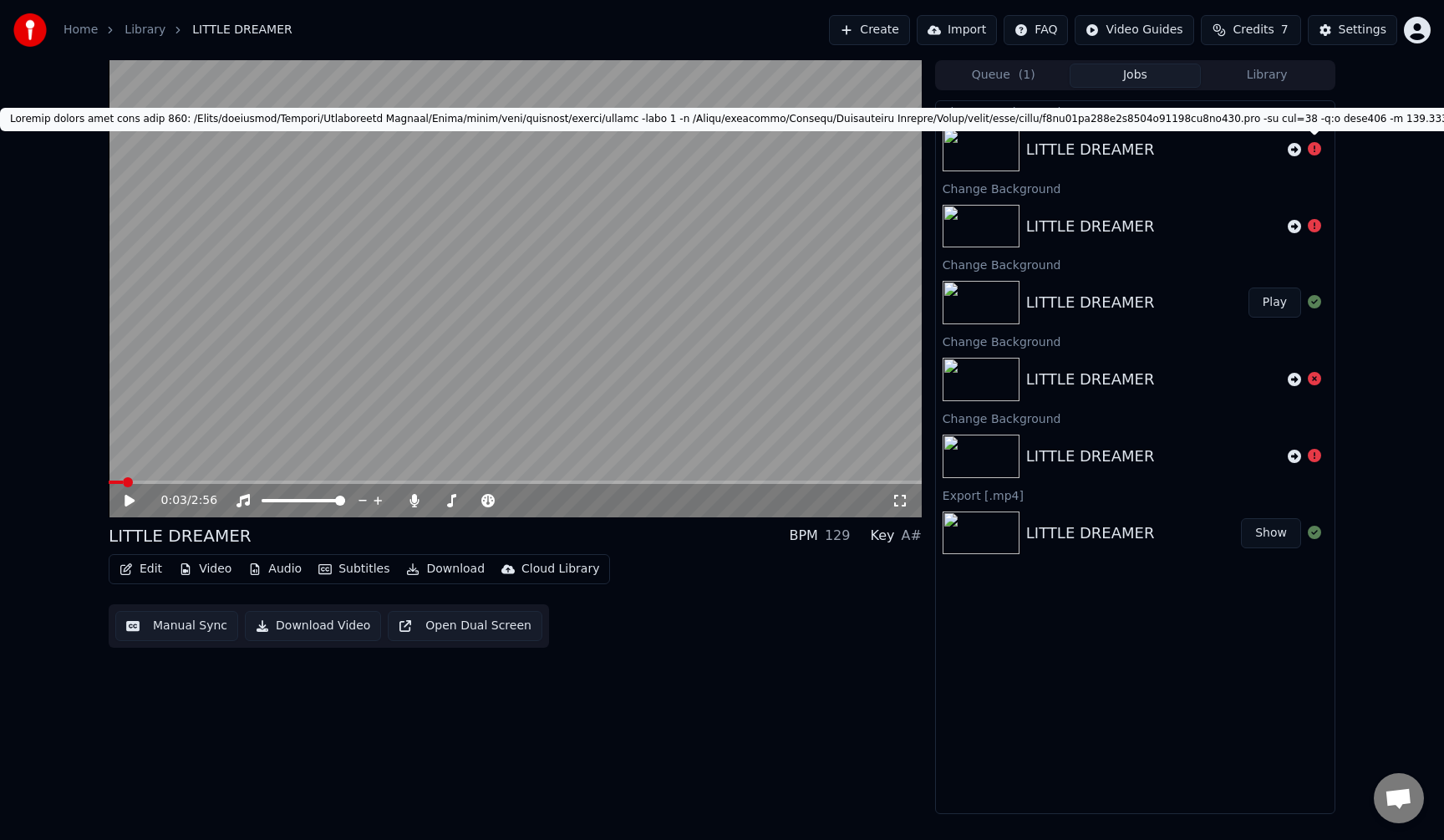
click at [1318, 153] on icon at bounding box center [1315, 149] width 13 height 13
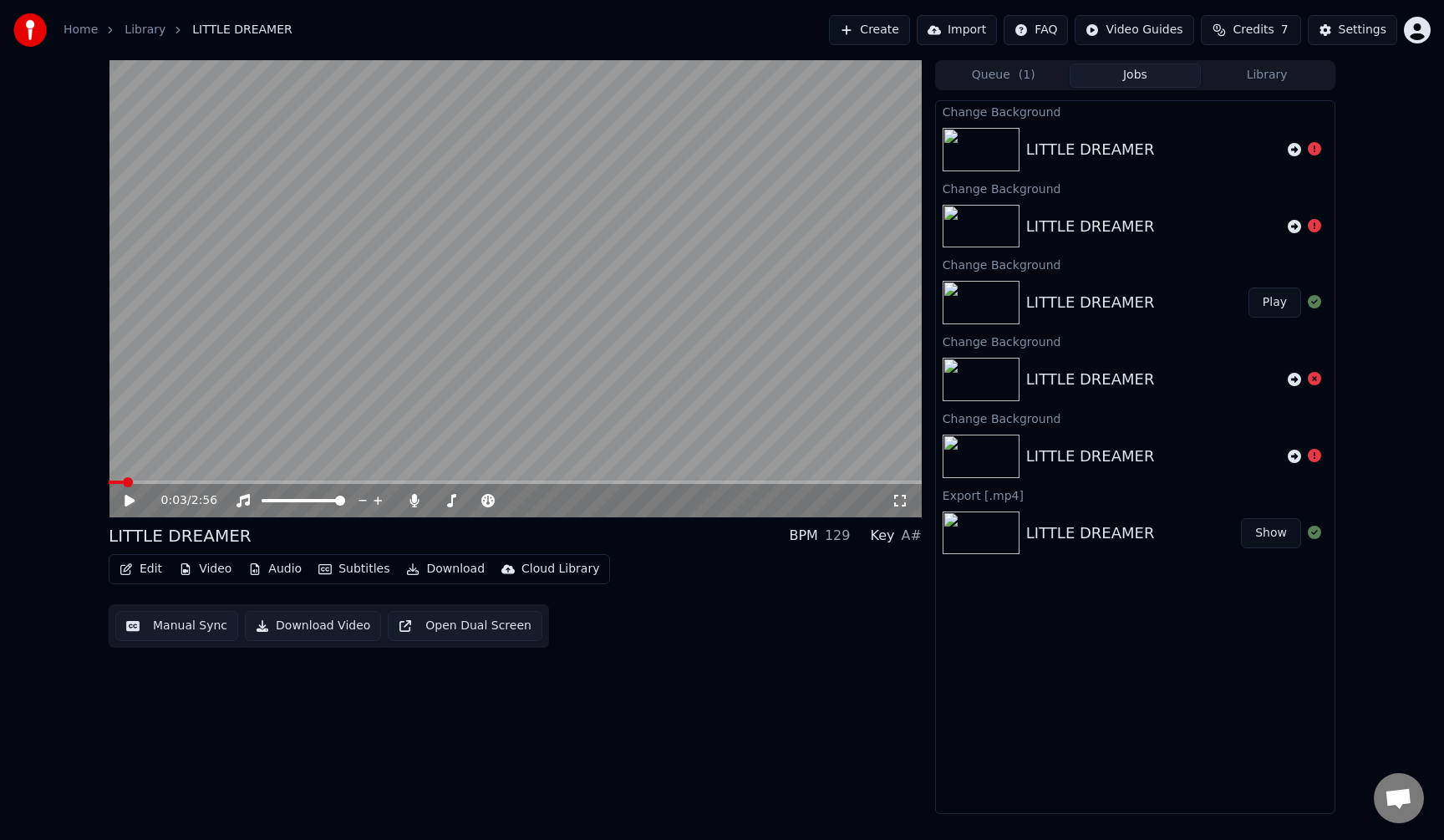
click at [1308, 151] on icon at bounding box center [1315, 149] width 13 height 13
click at [827, 419] on video at bounding box center [514, 289] width 813 height 457
click at [823, 407] on video at bounding box center [514, 289] width 813 height 457
click at [1295, 151] on icon at bounding box center [1294, 149] width 13 height 13
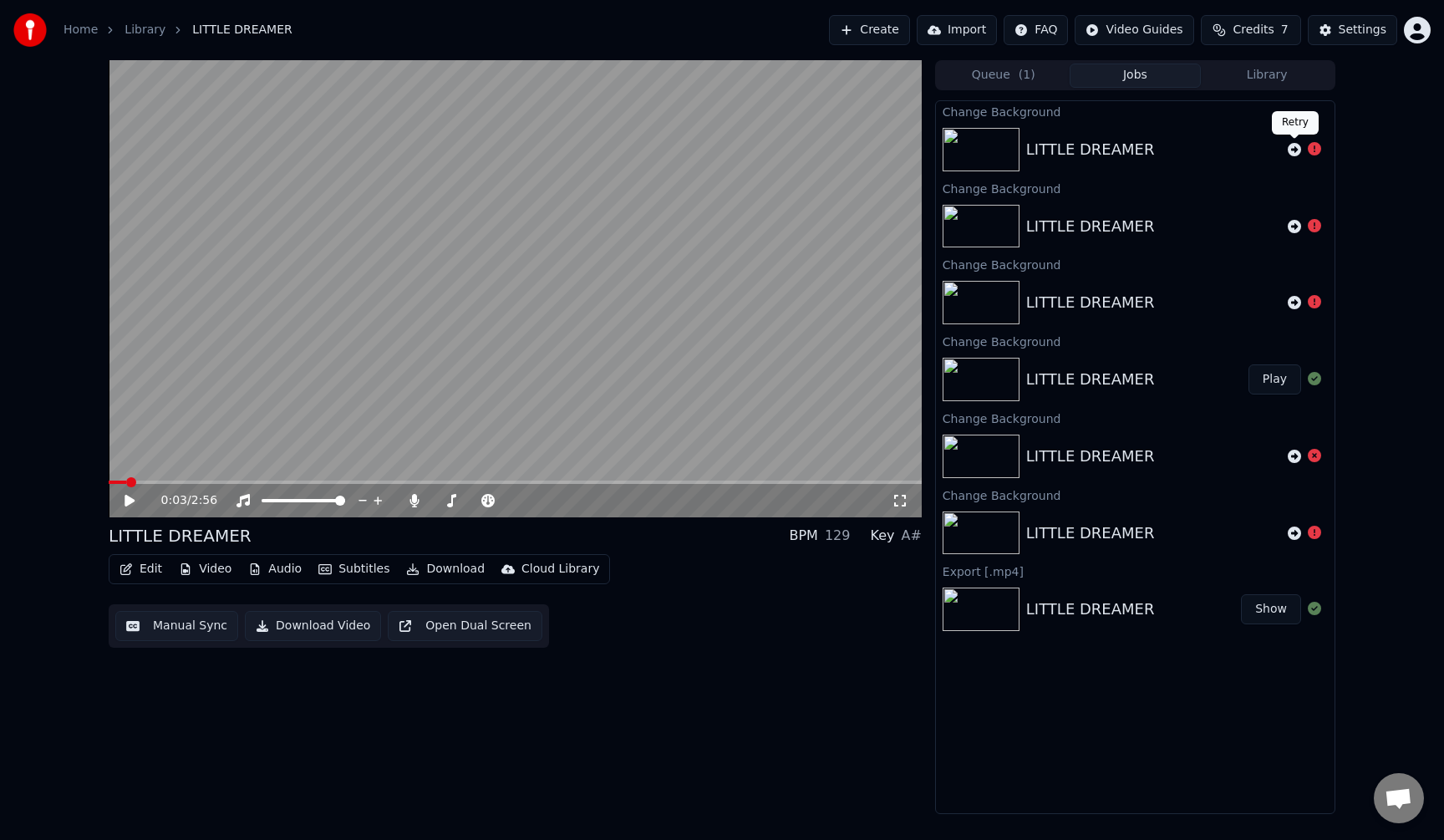
click at [1294, 146] on icon at bounding box center [1294, 149] width 13 height 13
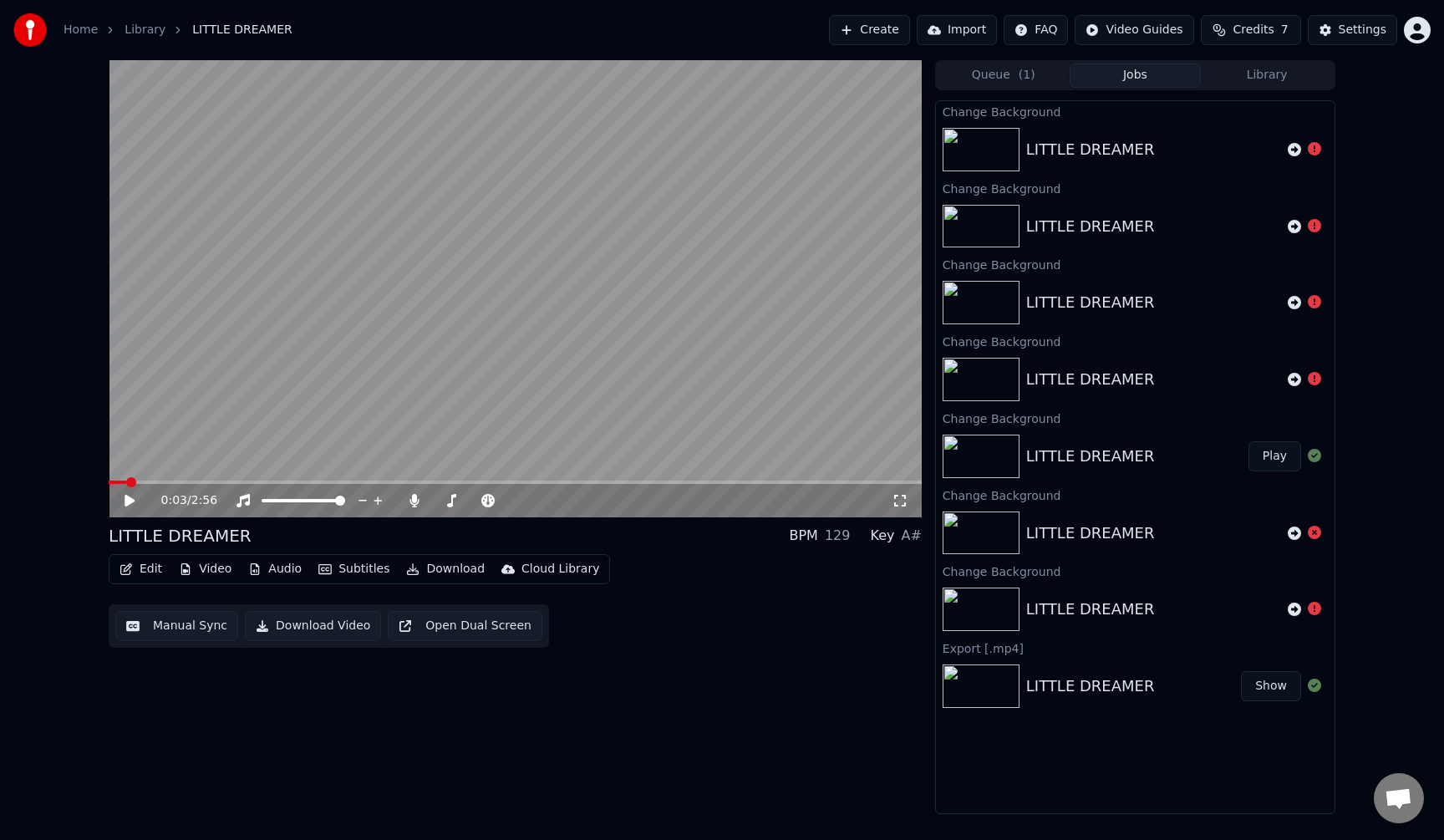
click at [1187, 143] on div "LITTLE DREAMER" at bounding box center [1153, 149] width 255 height 24
click at [210, 567] on button "Video" at bounding box center [205, 569] width 66 height 24
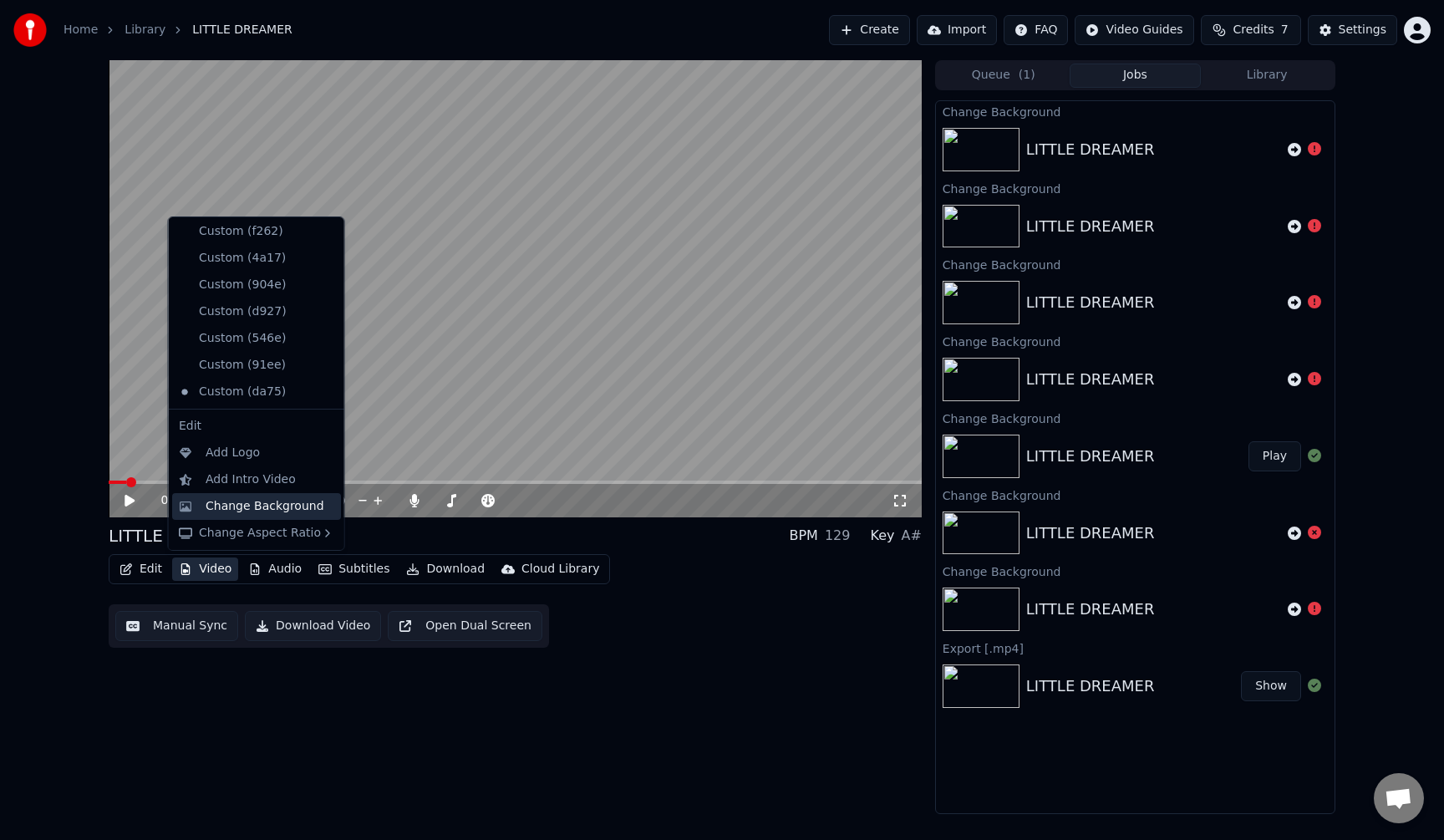
click at [237, 514] on div "Change Background" at bounding box center [265, 507] width 119 height 17
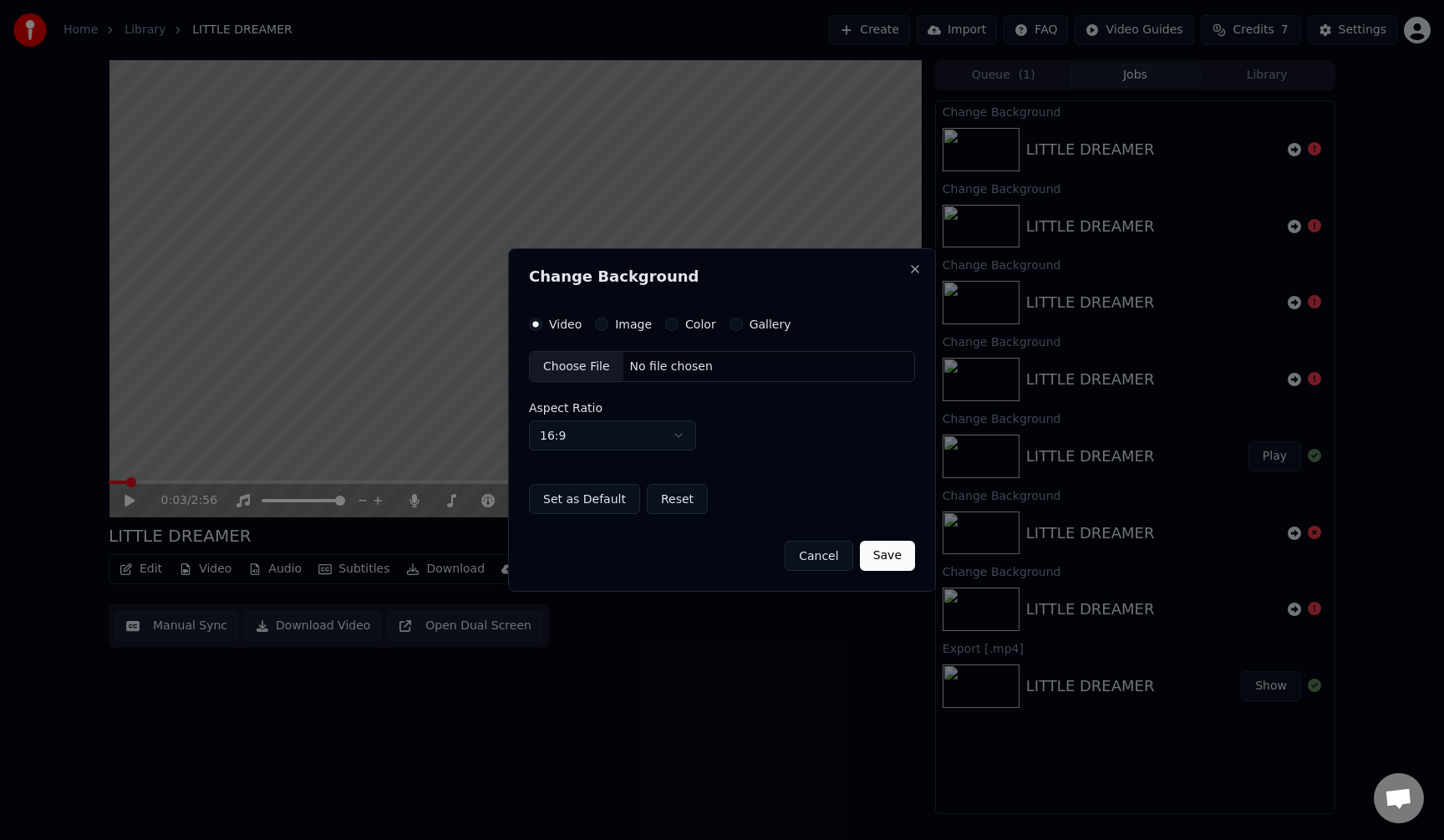
click at [730, 324] on button "Gallery" at bounding box center [736, 324] width 13 height 13
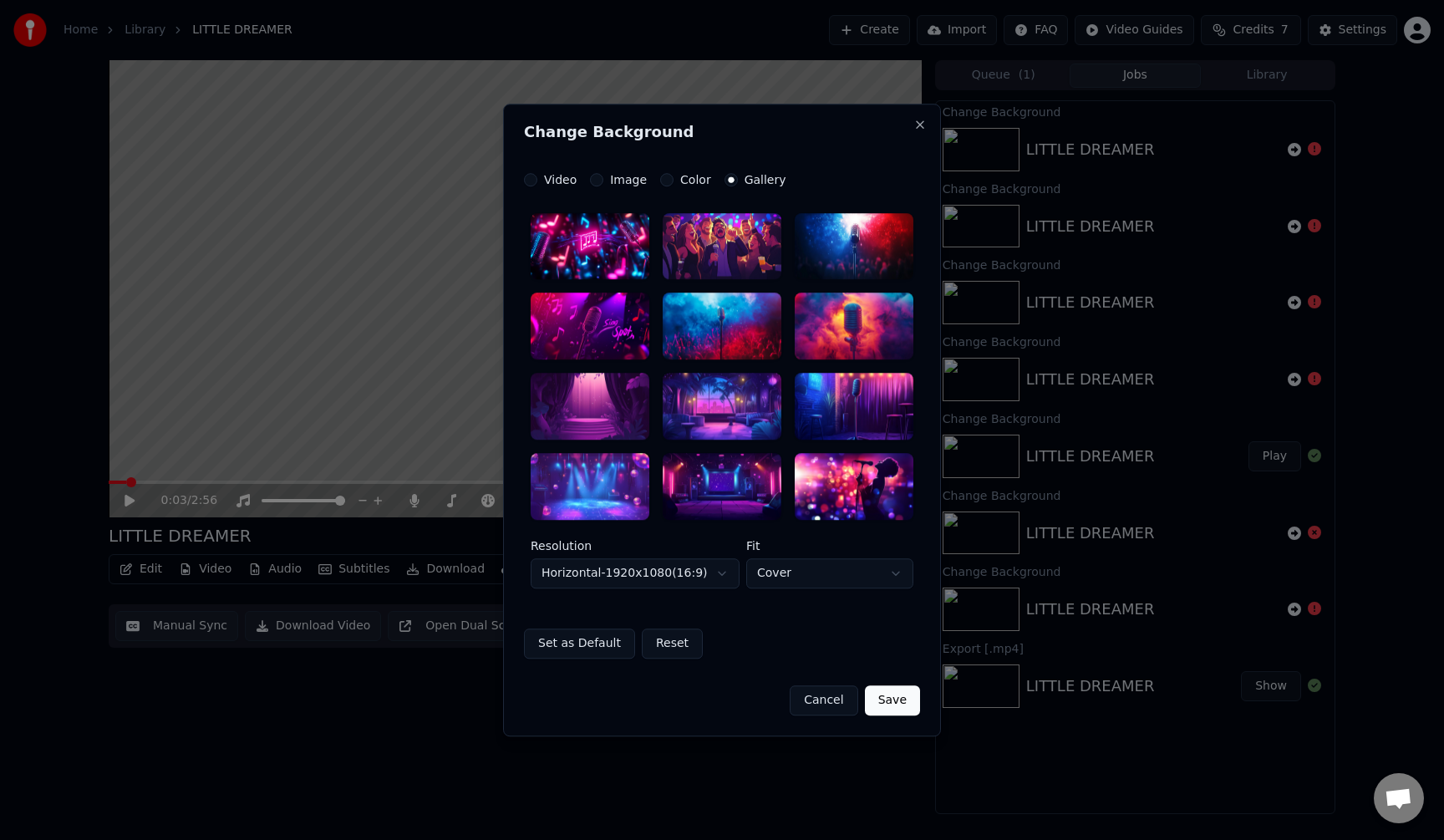
click at [585, 247] on div at bounding box center [590, 246] width 119 height 67
click at [893, 703] on button "Save" at bounding box center [892, 700] width 55 height 30
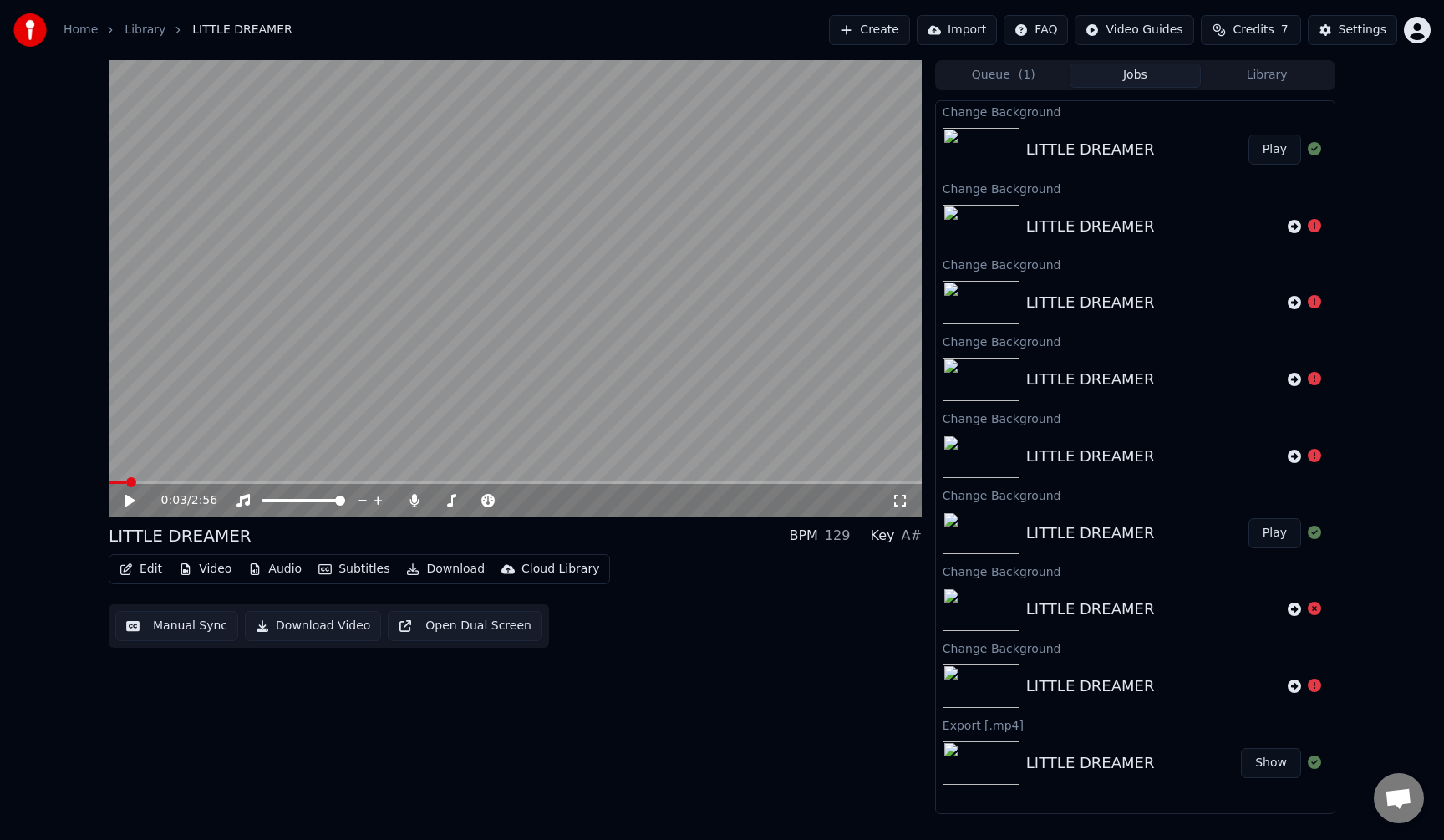
click at [1174, 164] on div "LITTLE DREAMER Play" at bounding box center [1135, 149] width 398 height 57
click at [1286, 153] on button "Play" at bounding box center [1275, 150] width 53 height 30
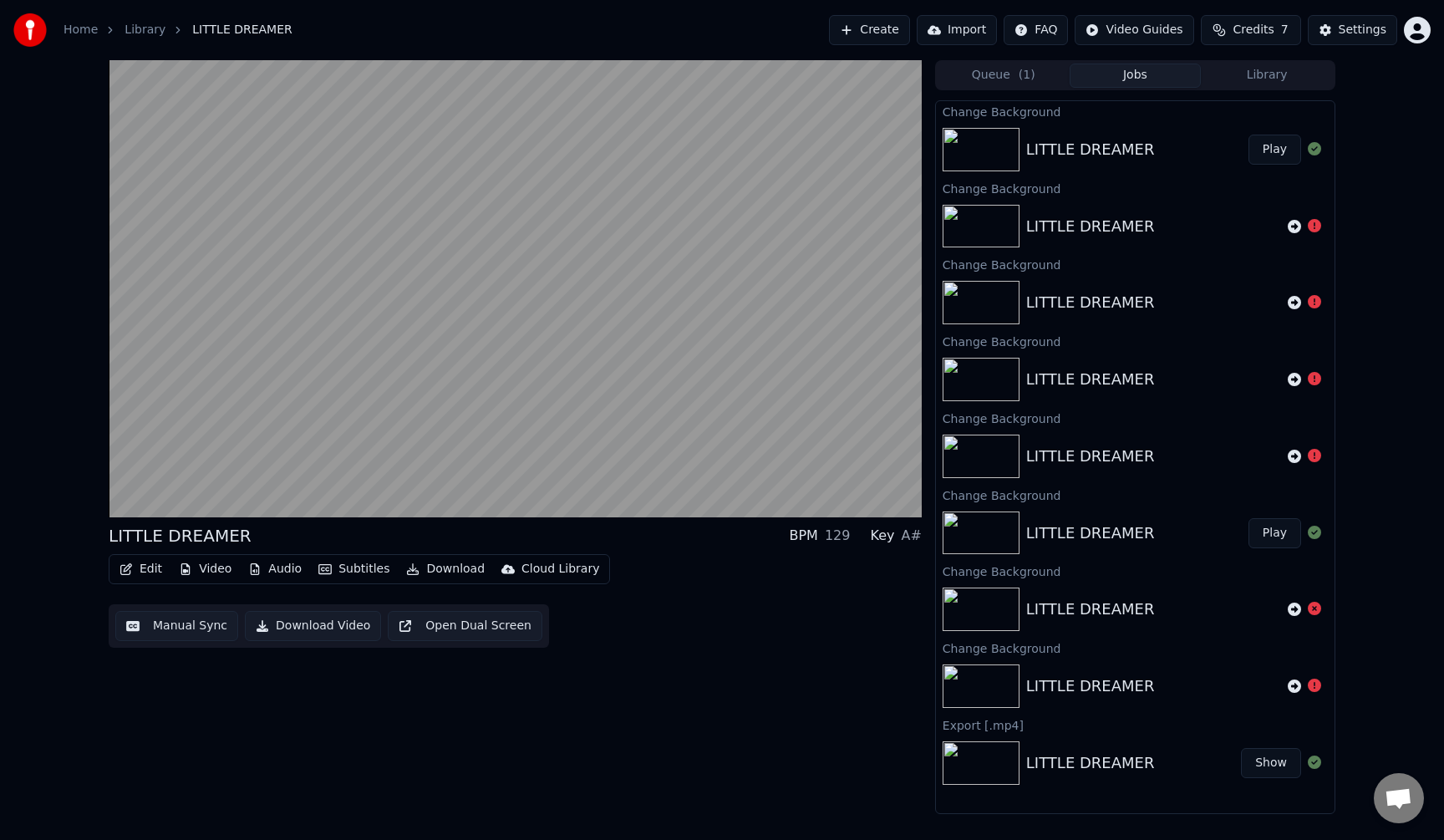
click at [158, 571] on button "Edit" at bounding box center [141, 569] width 56 height 24
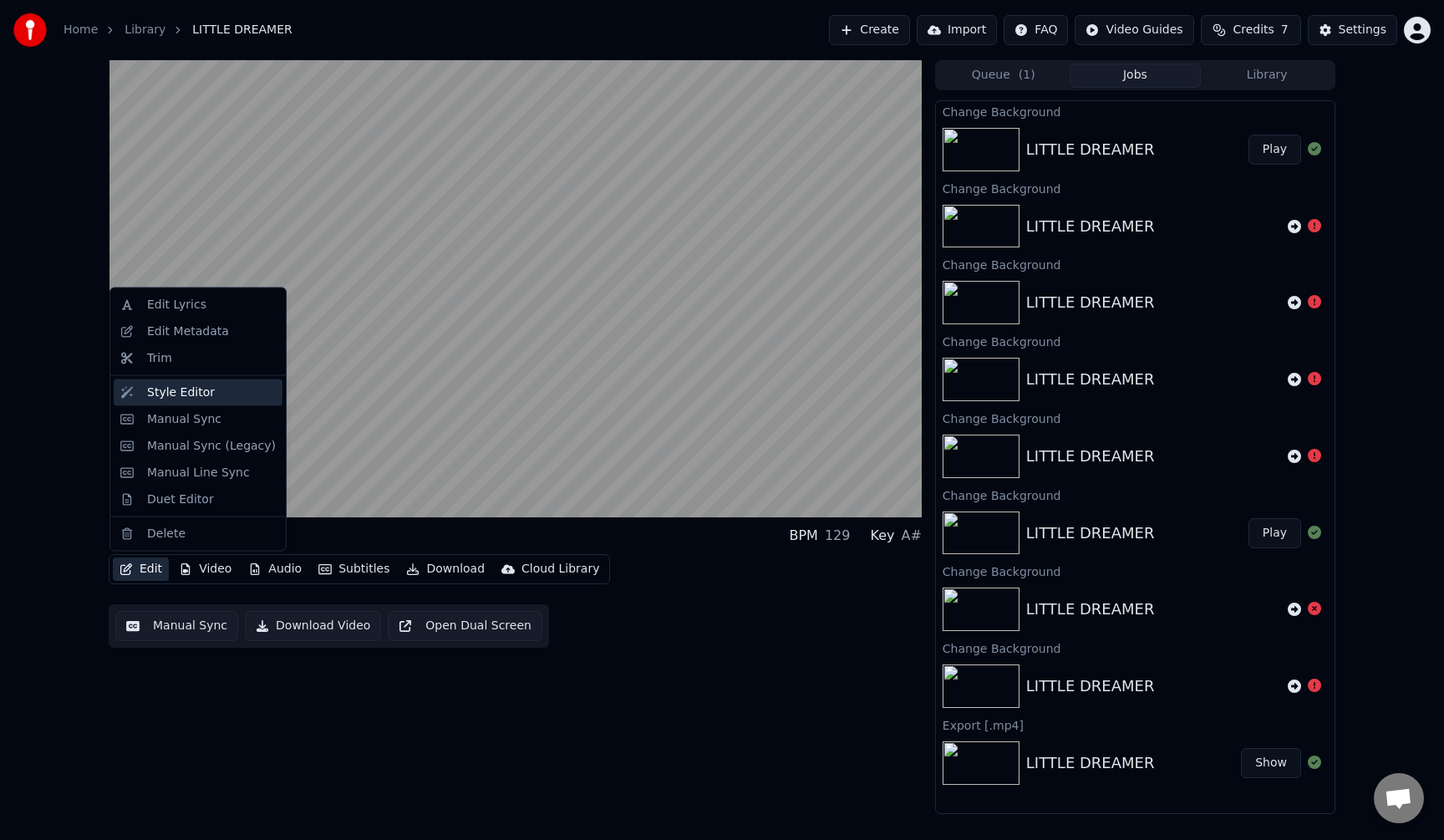
click at [161, 390] on div "Style Editor" at bounding box center [181, 392] width 68 height 17
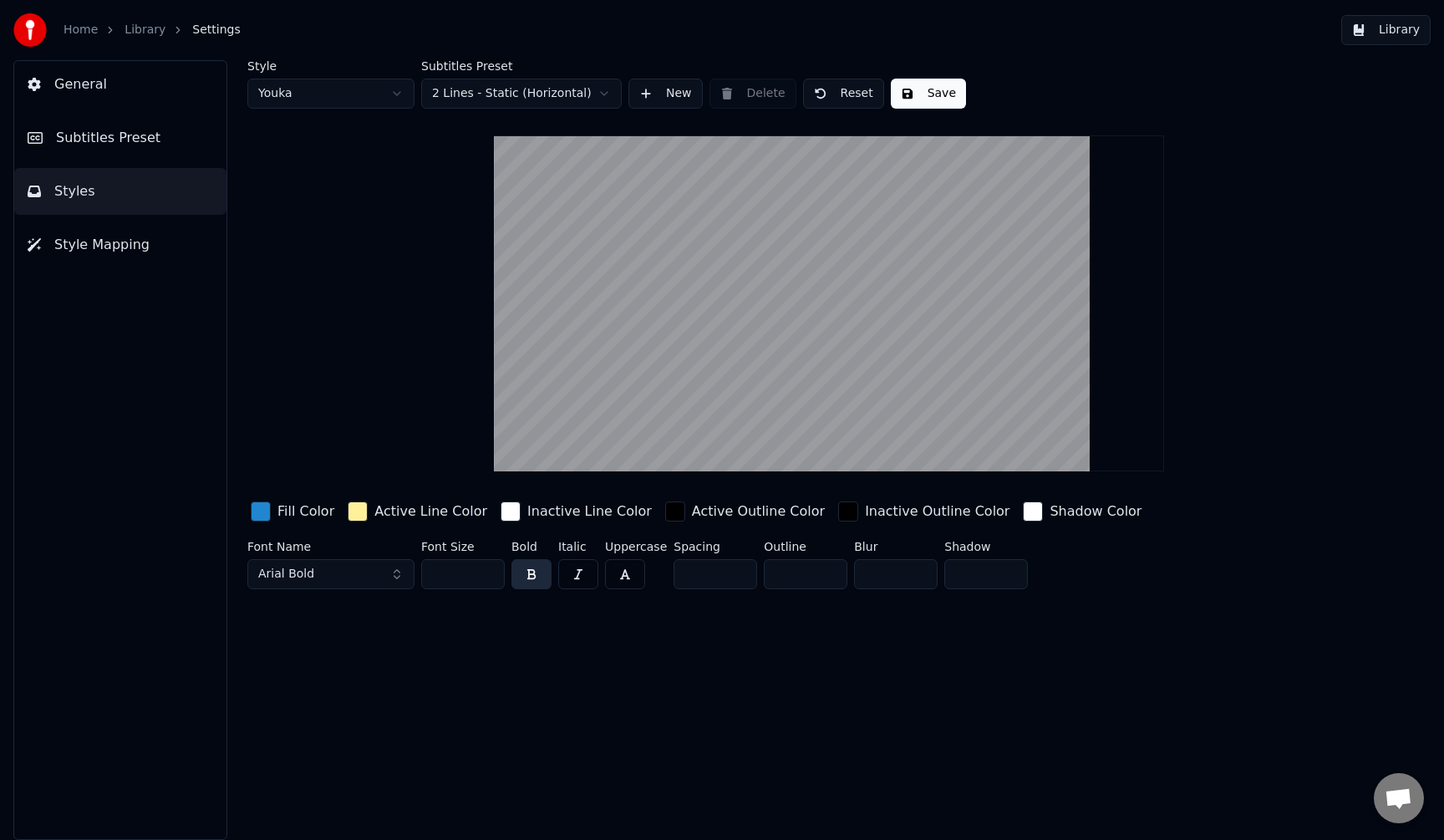
click at [106, 238] on span "Style Mapping" at bounding box center [102, 244] width 95 height 20
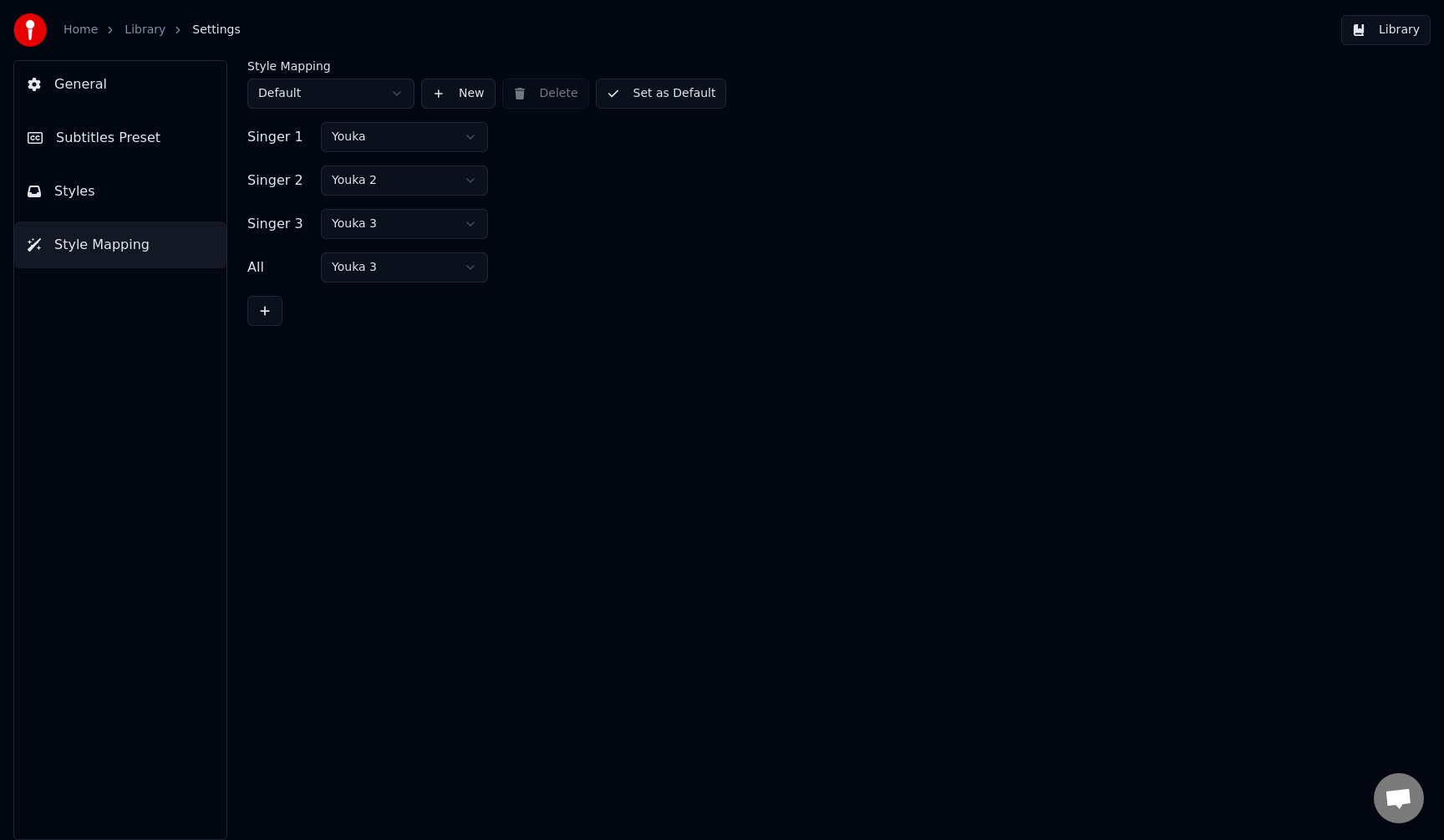
click at [120, 92] on button "General" at bounding box center [120, 85] width 212 height 47
